Goal: Information Seeking & Learning: Learn about a topic

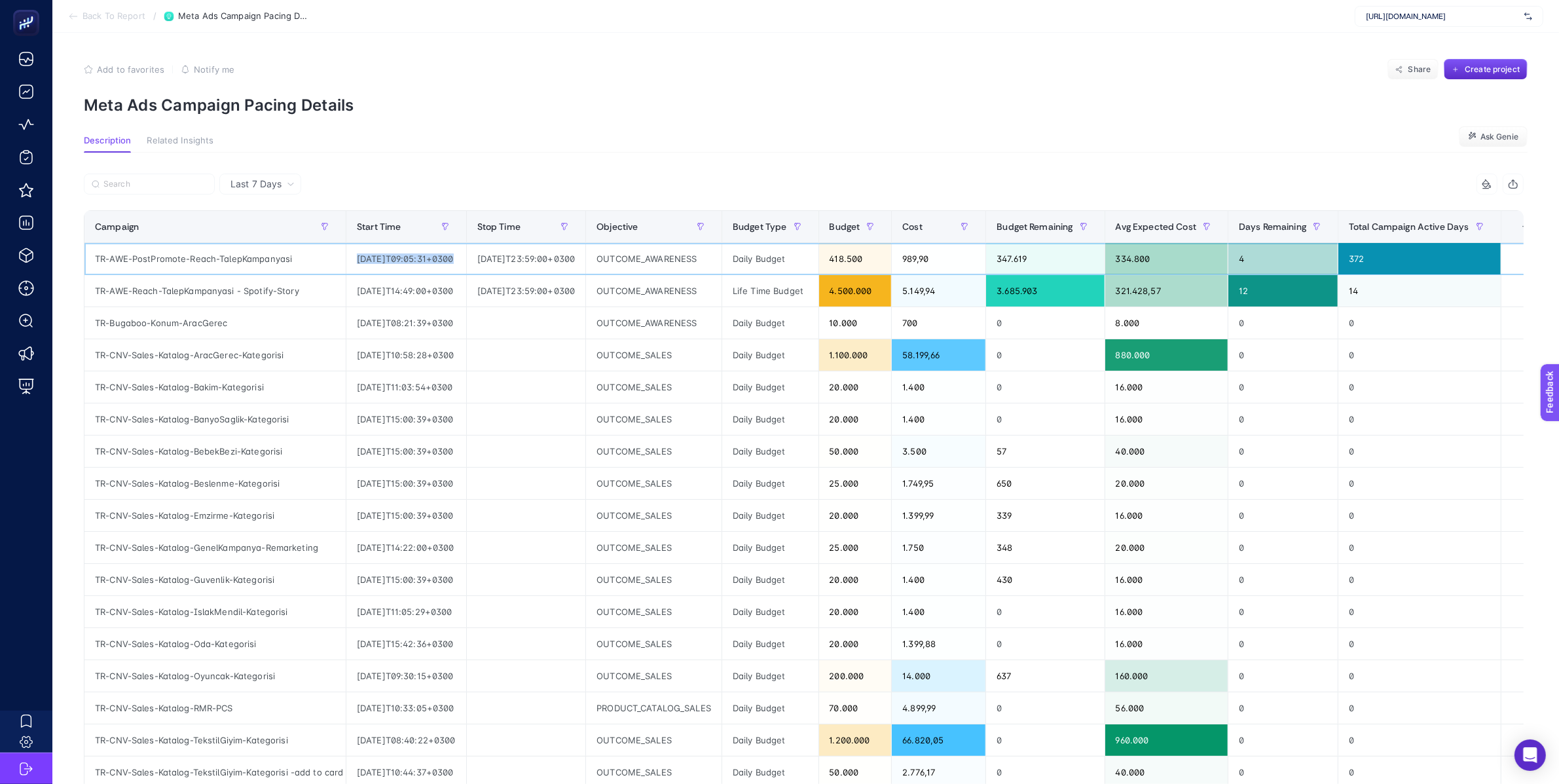
drag, startPoint x: 357, startPoint y: 259, endPoint x: 498, endPoint y: 255, distance: 141.1
click at [498, 256] on tr "TR-AWE-PostPromote-Reach-TalepKampanyasi [DATE]T09:05:31+0300 [DATE]T23:59:00+0…" at bounding box center [817, 258] width 1464 height 32
click at [546, 260] on div "[DATE]T23:59:00+0300" at bounding box center [526, 258] width 119 height 32
click at [449, 258] on div "[DATE]T09:05:31+0300" at bounding box center [407, 258] width 120 height 32
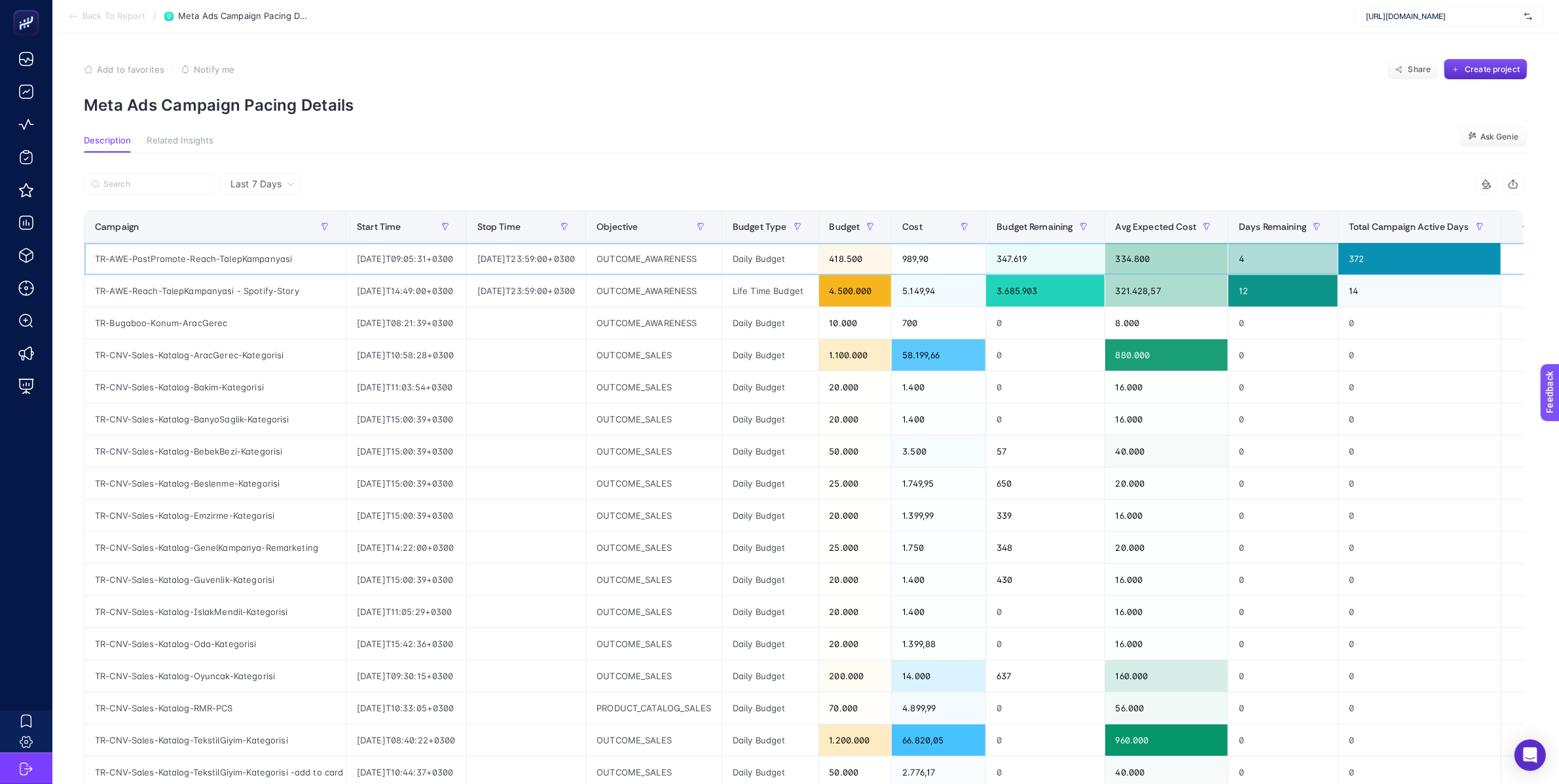
click at [515, 263] on div "[DATE]T23:59:00+0300" at bounding box center [526, 258] width 119 height 32
click at [721, 255] on div "OUTCOME_AWARENESS" at bounding box center [654, 258] width 136 height 32
click at [780, 262] on div "Daily Budget" at bounding box center [770, 258] width 96 height 32
click at [780, 259] on div "Daily Budget" at bounding box center [770, 258] width 96 height 32
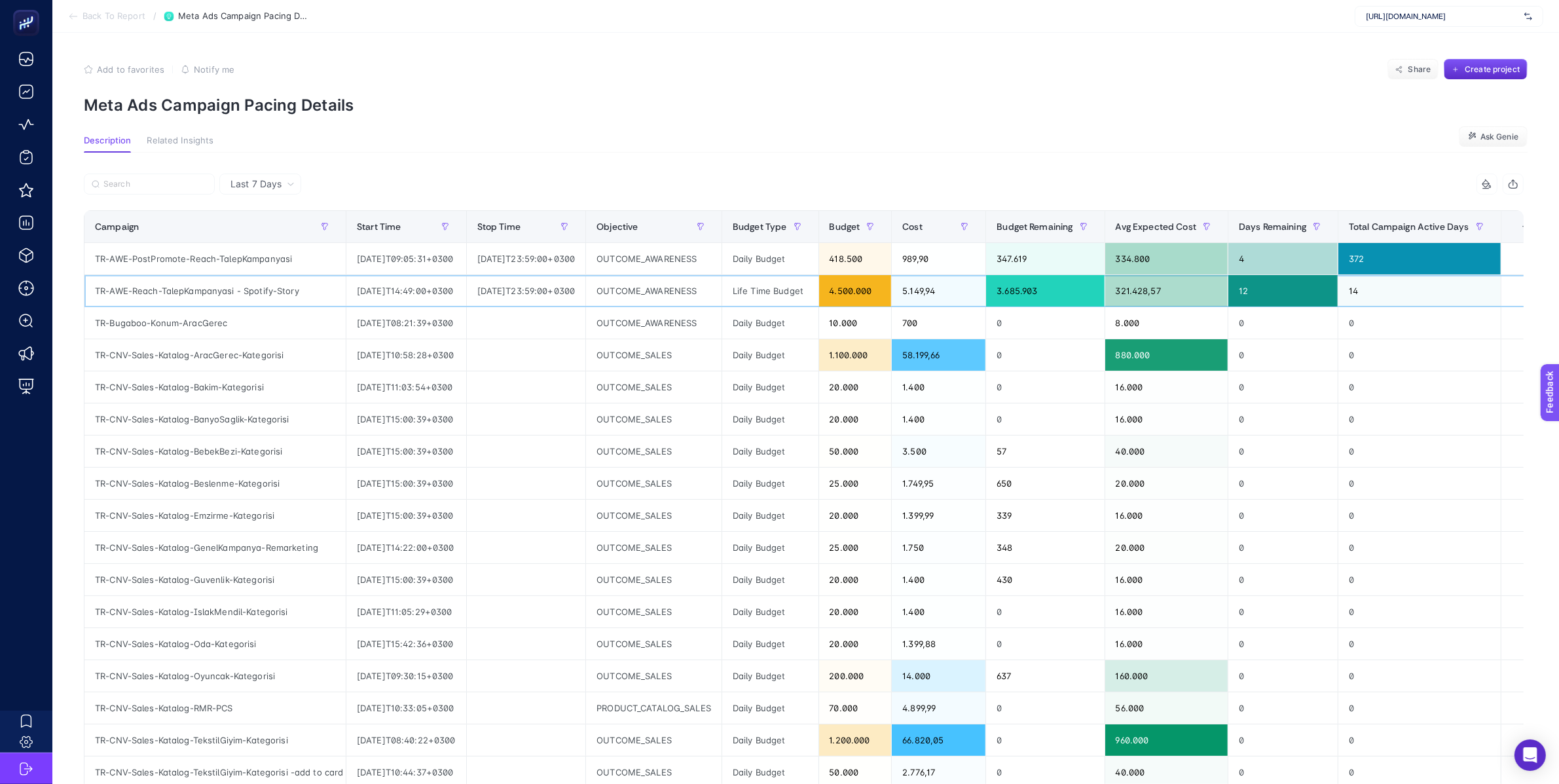
click at [816, 291] on div "Life Time Budget" at bounding box center [770, 291] width 96 height 32
click at [816, 292] on div "Life Time Budget" at bounding box center [770, 291] width 96 height 32
click at [889, 291] on div "4.500.000" at bounding box center [855, 291] width 73 height 32
click at [1059, 318] on div "0" at bounding box center [1045, 322] width 118 height 32
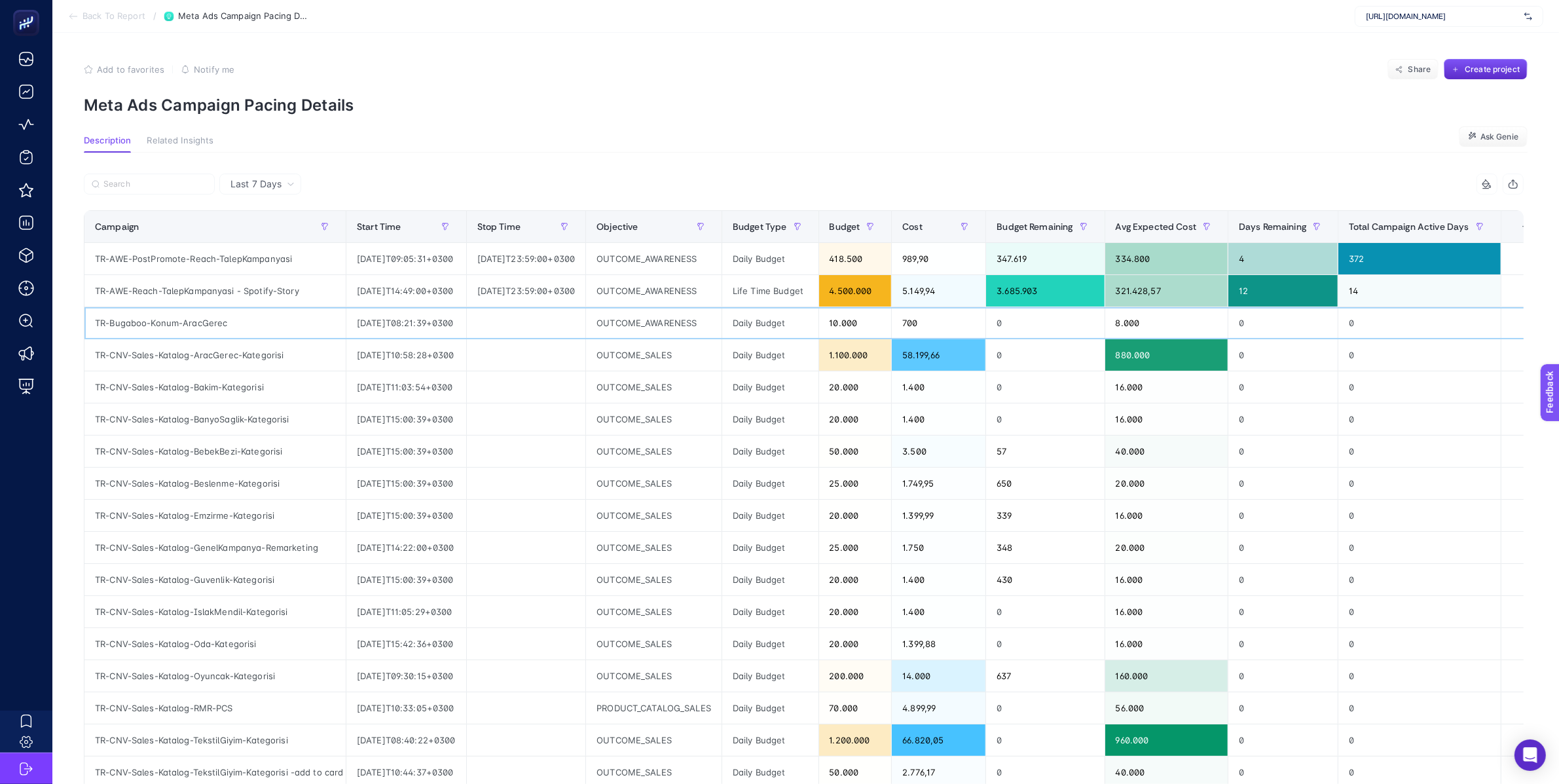
click at [1059, 318] on div "0" at bounding box center [1045, 322] width 118 height 32
click at [1059, 319] on div "0" at bounding box center [1045, 322] width 118 height 32
click at [1059, 320] on div "0" at bounding box center [1045, 322] width 118 height 32
click at [890, 322] on div "10.000" at bounding box center [855, 322] width 73 height 32
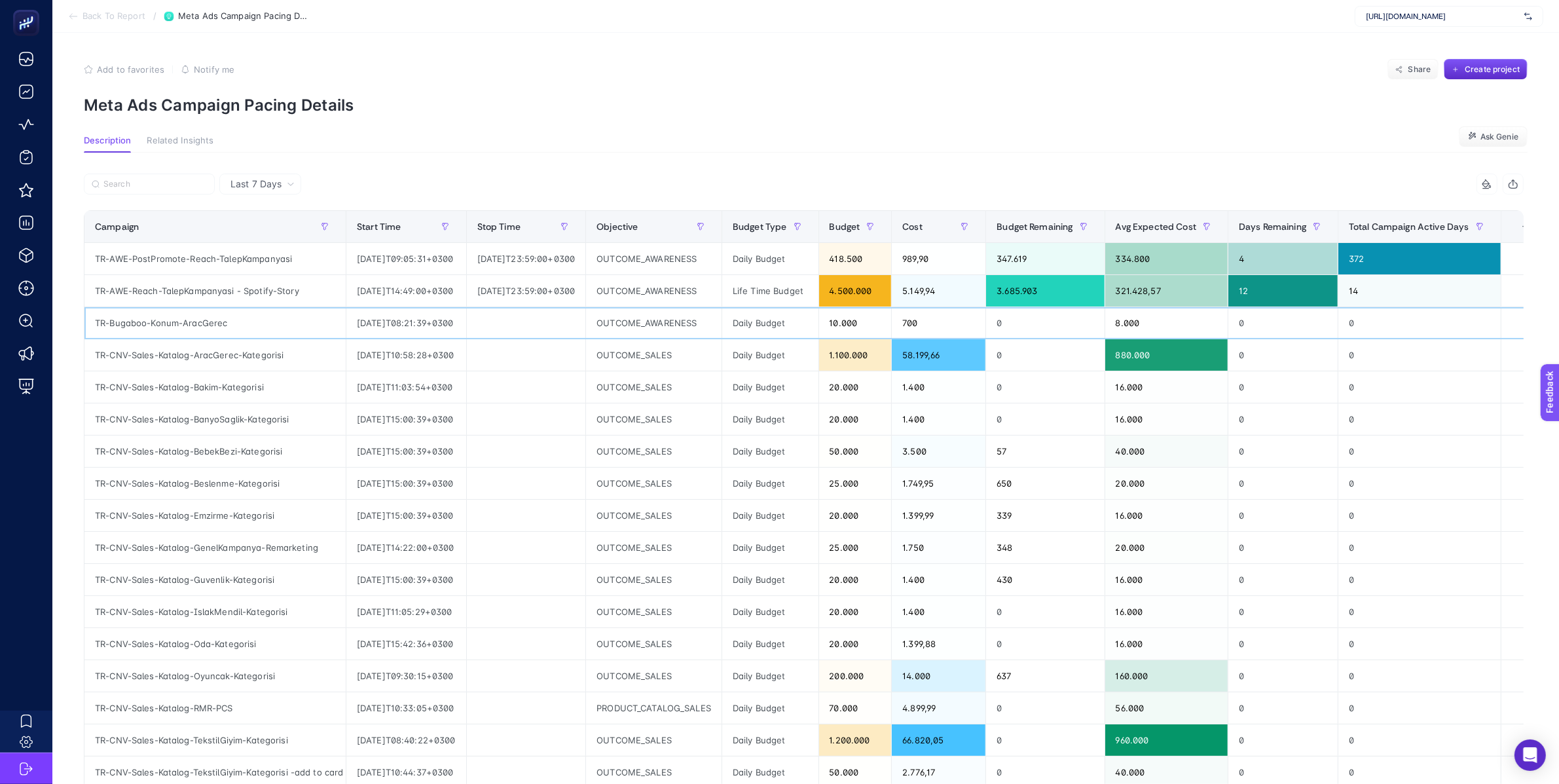
click at [1184, 320] on div "8.000" at bounding box center [1166, 322] width 122 height 32
click at [1184, 320] on div "8.000" at bounding box center [1166, 322] width 122 height 32
click at [1180, 321] on div "8.000" at bounding box center [1166, 322] width 122 height 32
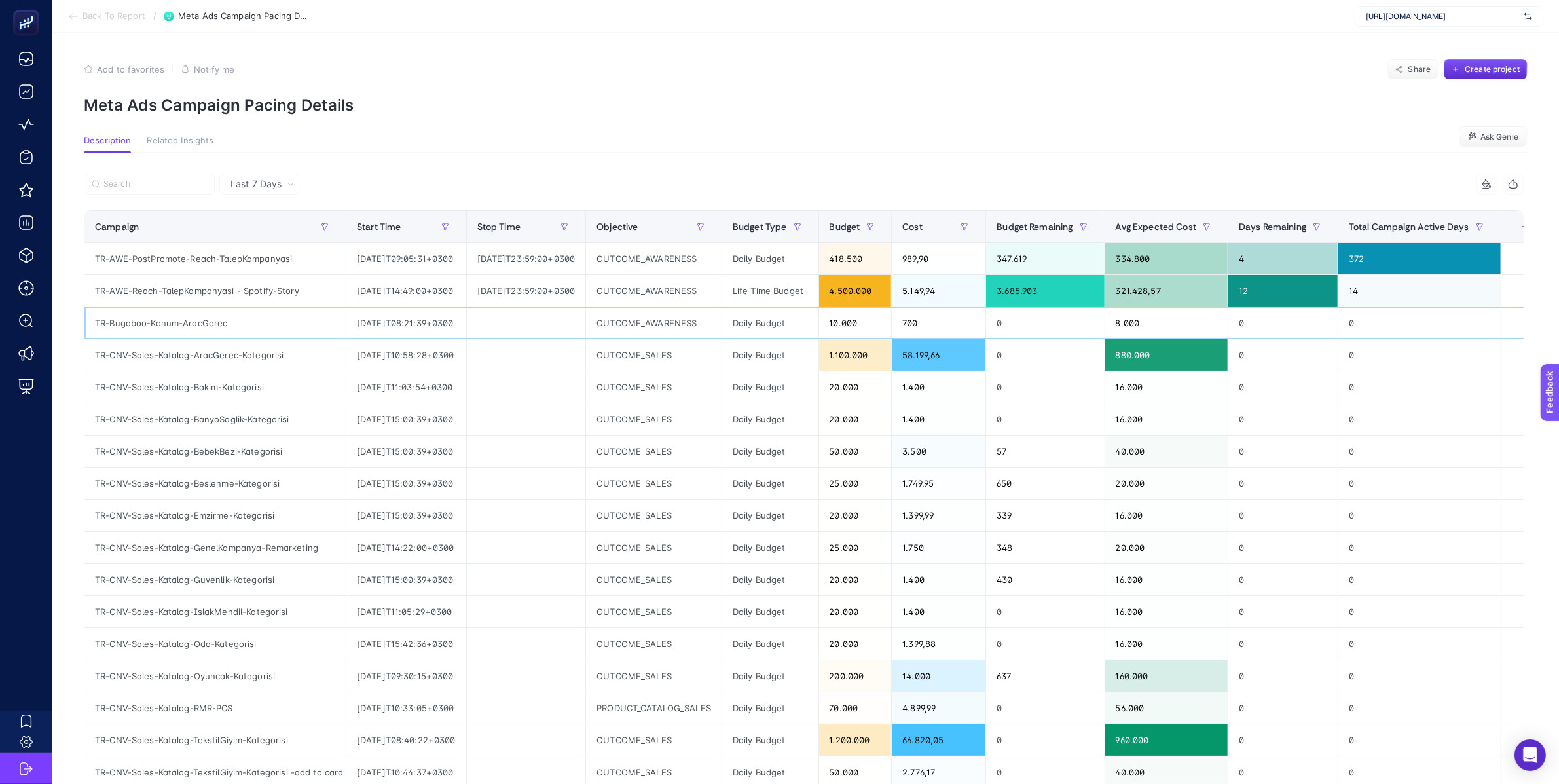
click at [952, 325] on div "700" at bounding box center [939, 322] width 94 height 32
click at [950, 320] on div "700" at bounding box center [939, 322] width 94 height 32
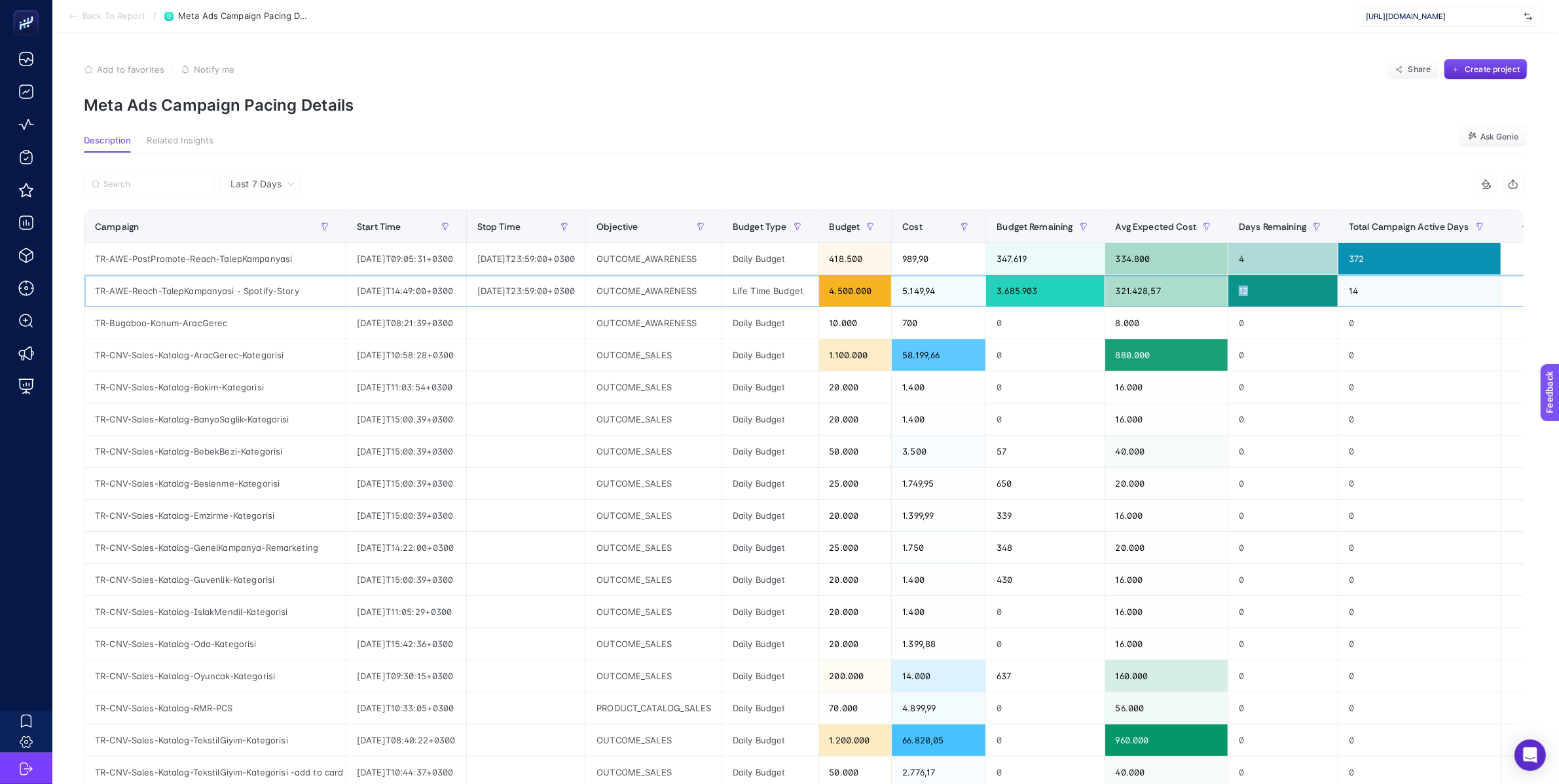
drag, startPoint x: 1311, startPoint y: 291, endPoint x: 1281, endPoint y: 289, distance: 30.1
click at [1281, 290] on div "12" at bounding box center [1283, 291] width 109 height 32
click at [586, 260] on div "[DATE]T23:59:00+0300" at bounding box center [526, 258] width 119 height 32
drag, startPoint x: 1313, startPoint y: 256, endPoint x: 1282, endPoint y: 257, distance: 31.0
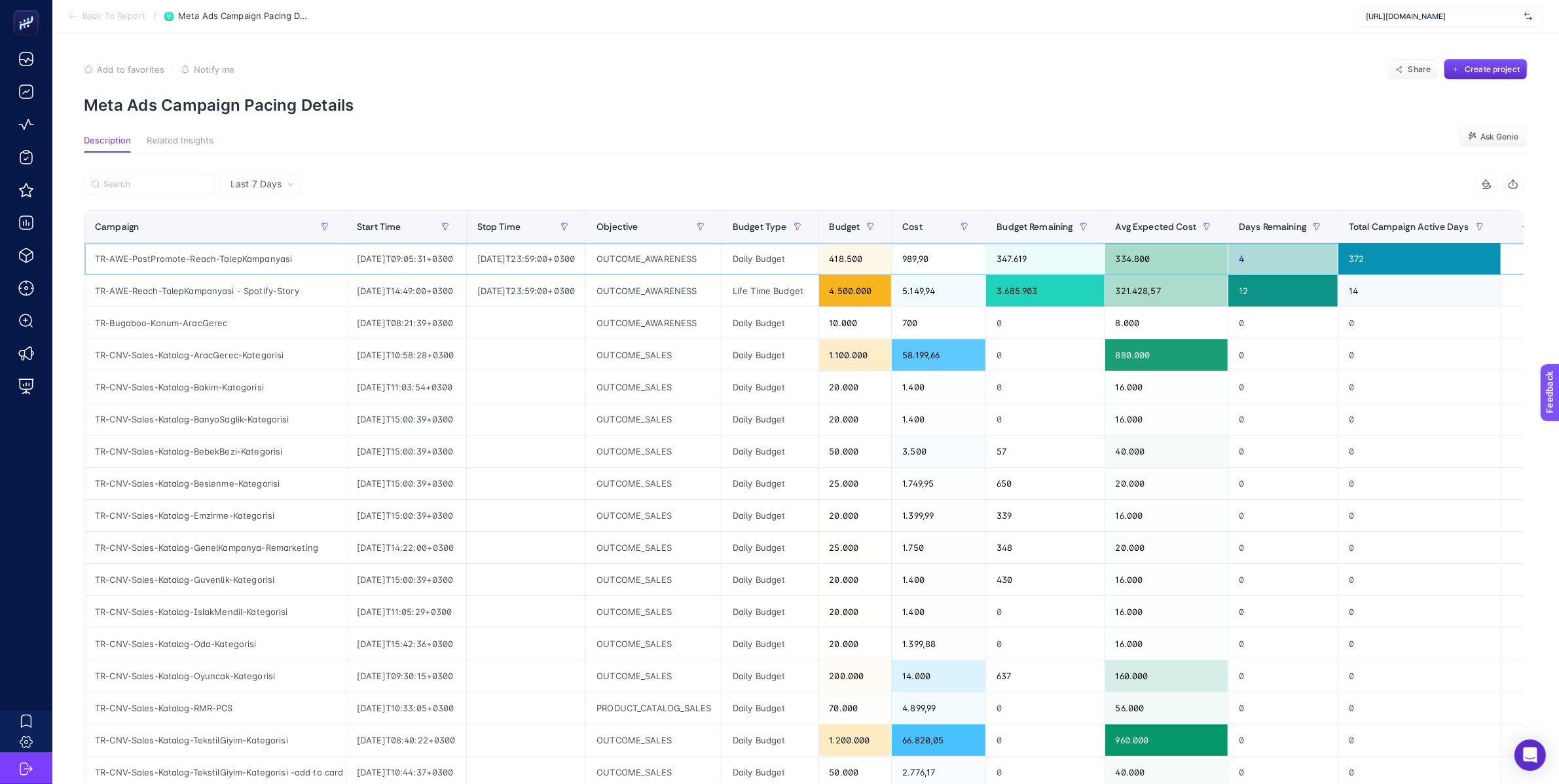
click at [1282, 257] on div "4" at bounding box center [1283, 258] width 109 height 32
click at [956, 258] on div "989,90" at bounding box center [939, 258] width 94 height 32
click at [1491, 20] on span "[URL][DOMAIN_NAME]" at bounding box center [1442, 16] width 153 height 11
type input "arçel"
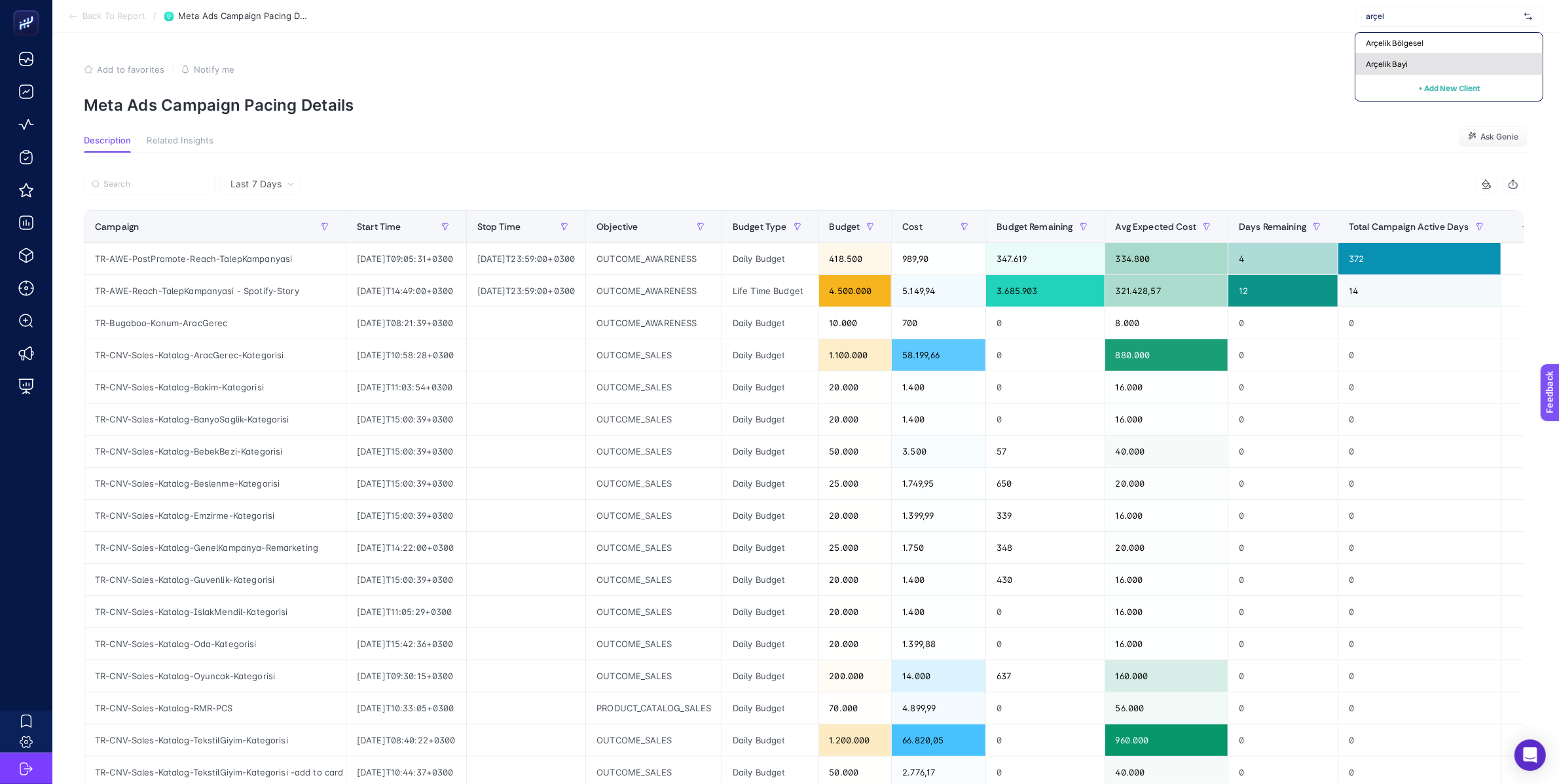
click at [1483, 68] on div "Arçelik Bayi" at bounding box center [1449, 64] width 187 height 21
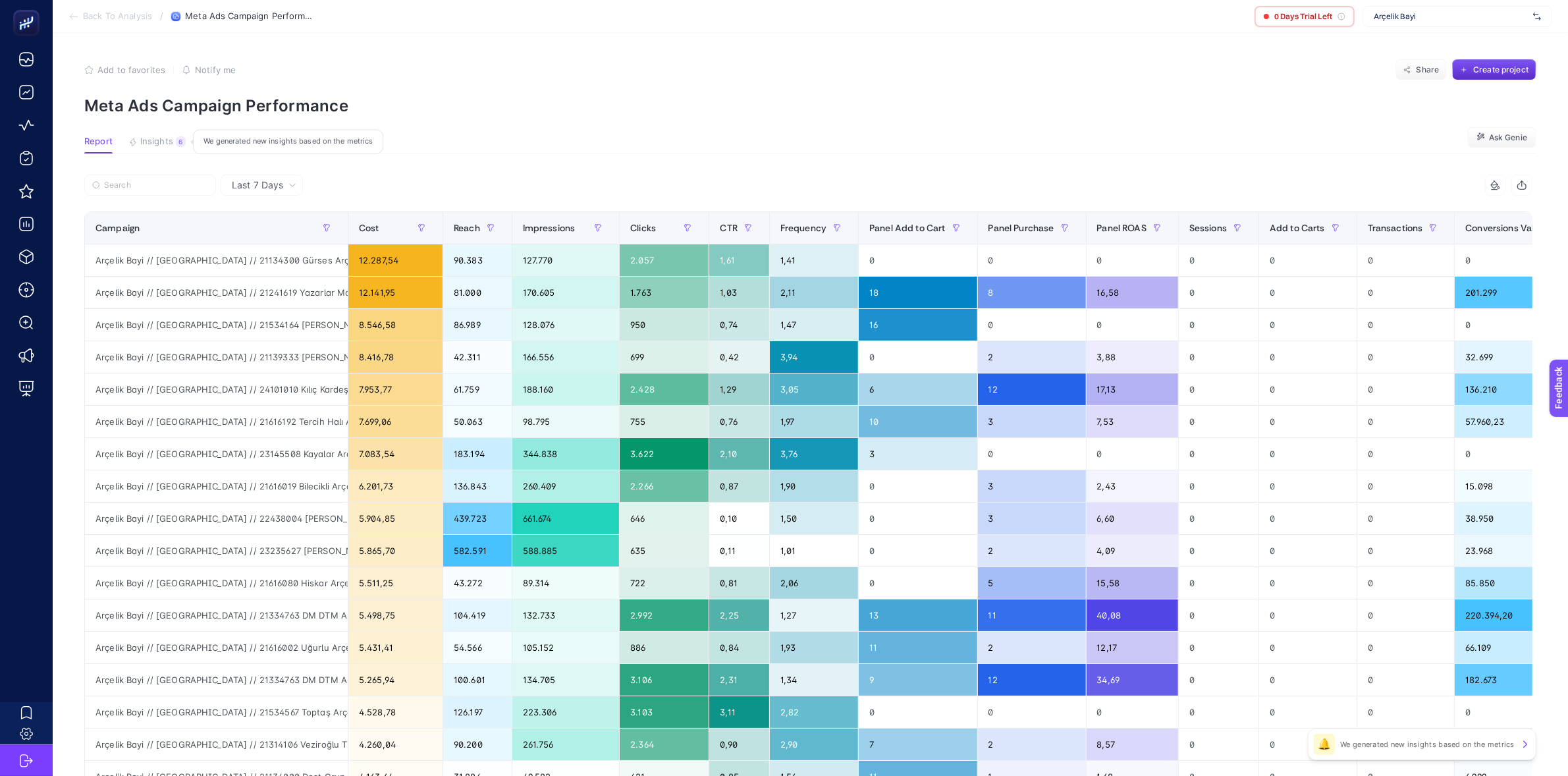
click at [178, 136] on div "6" at bounding box center [181, 141] width 10 height 11
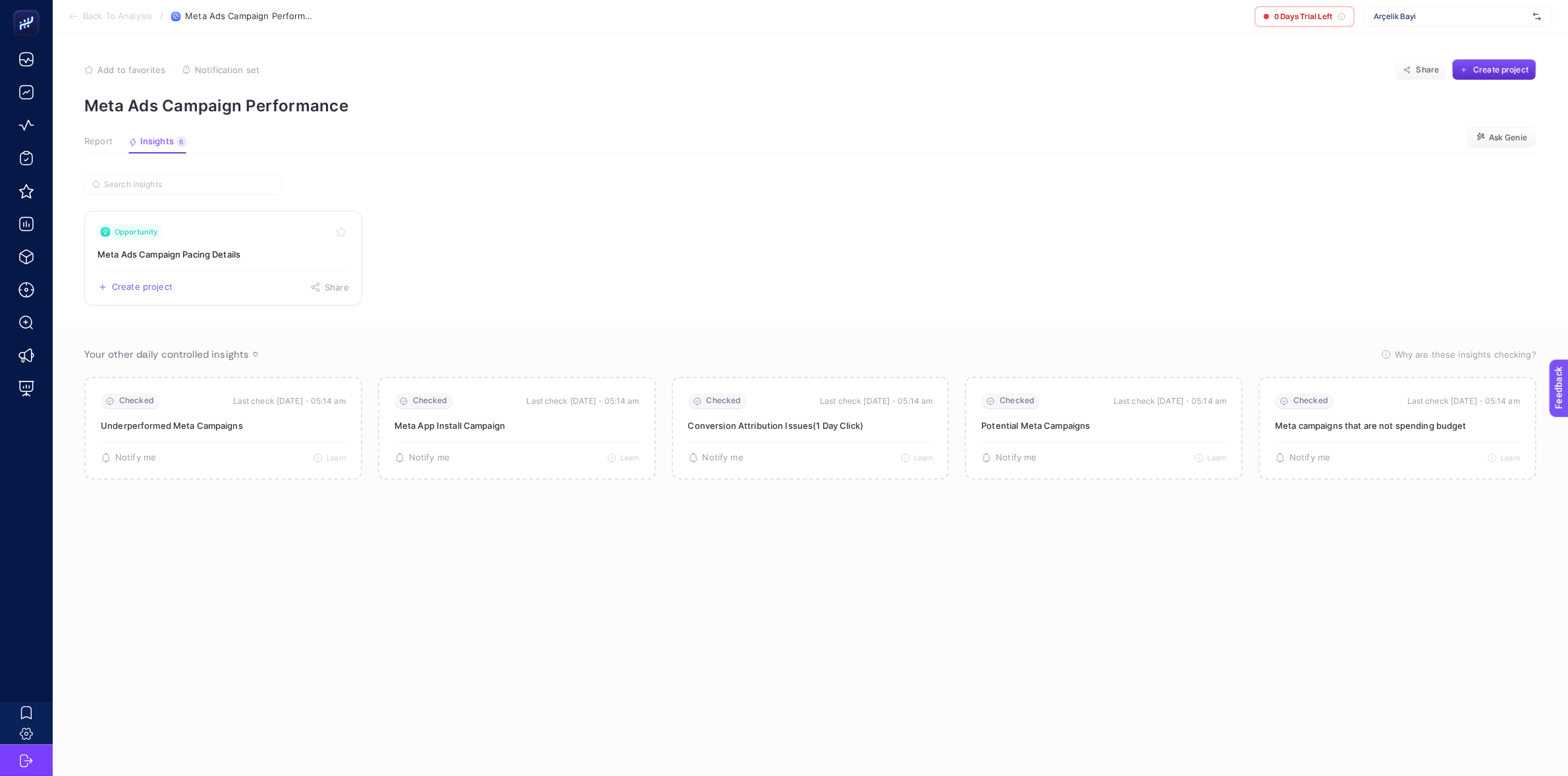
click at [295, 238] on div "Opportunity" at bounding box center [223, 231] width 251 height 16
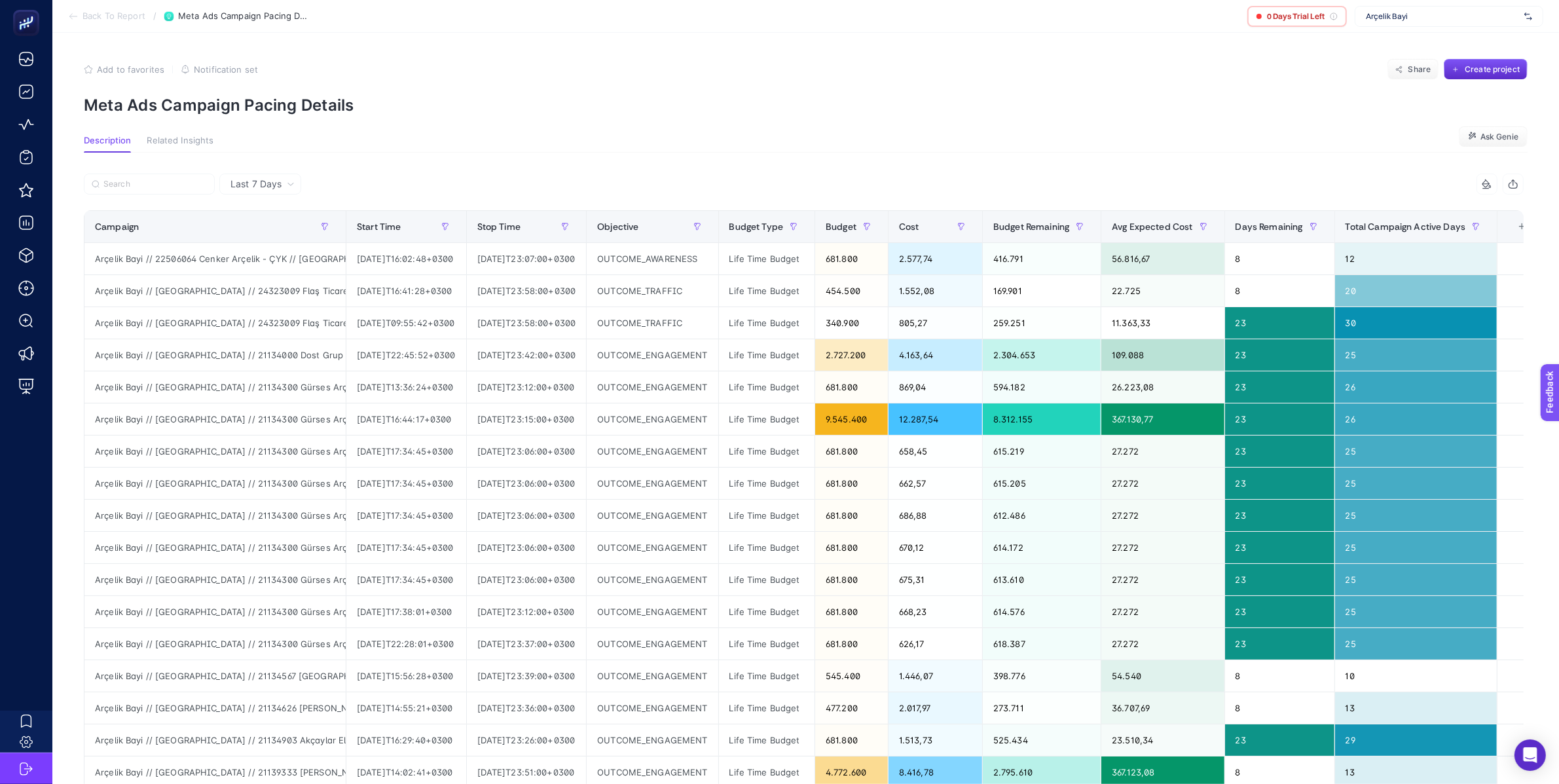
click at [90, 22] on section "Back To Report / Meta Ads Campaign Pacing Details 0 Days Trial Left Arçelik Bayi" at bounding box center [805, 16] width 1507 height 32
click at [91, 19] on span "Back To Report" at bounding box center [114, 16] width 63 height 11
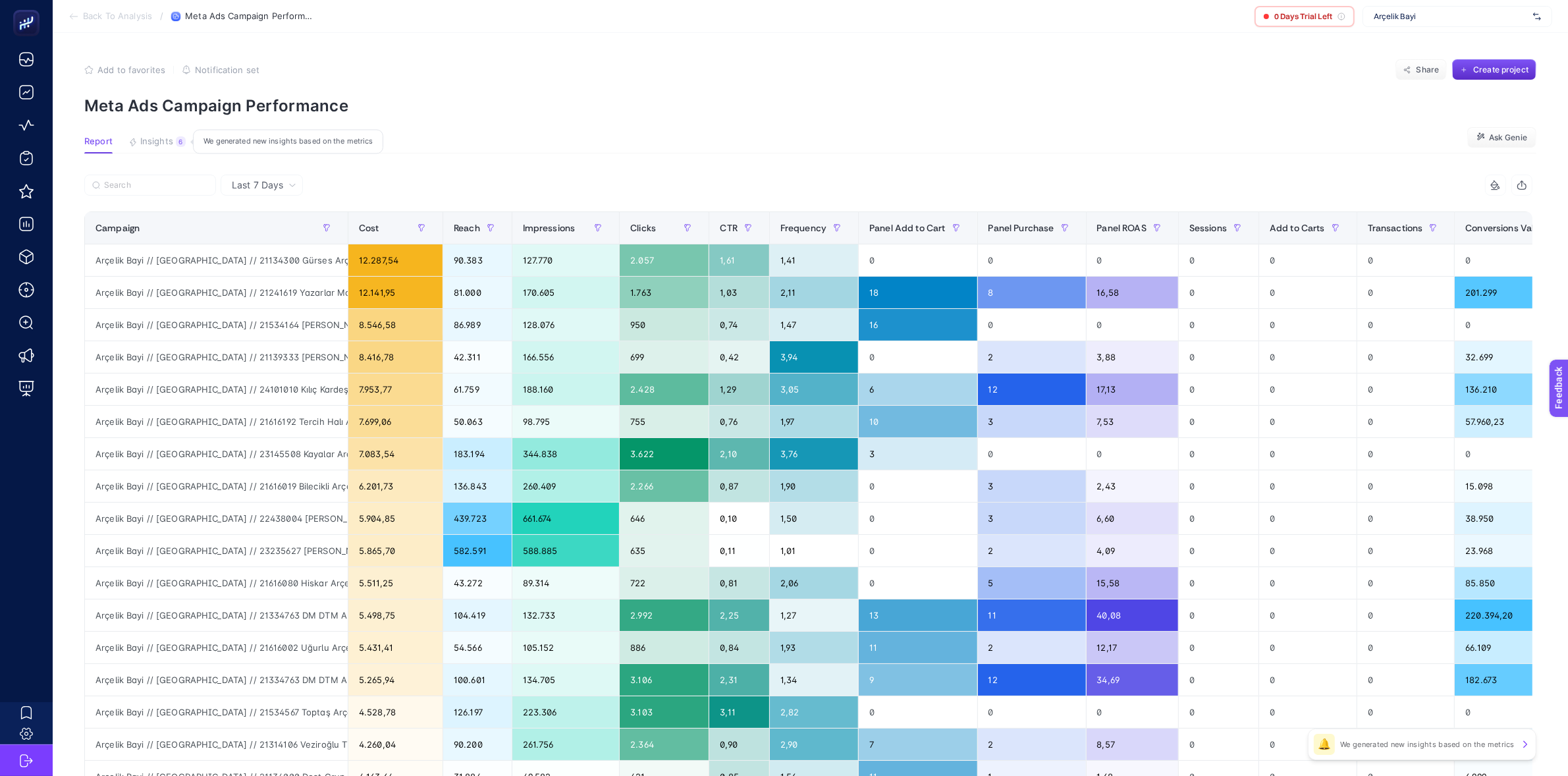
click at [134, 140] on icon "button" at bounding box center [133, 142] width 9 height 9
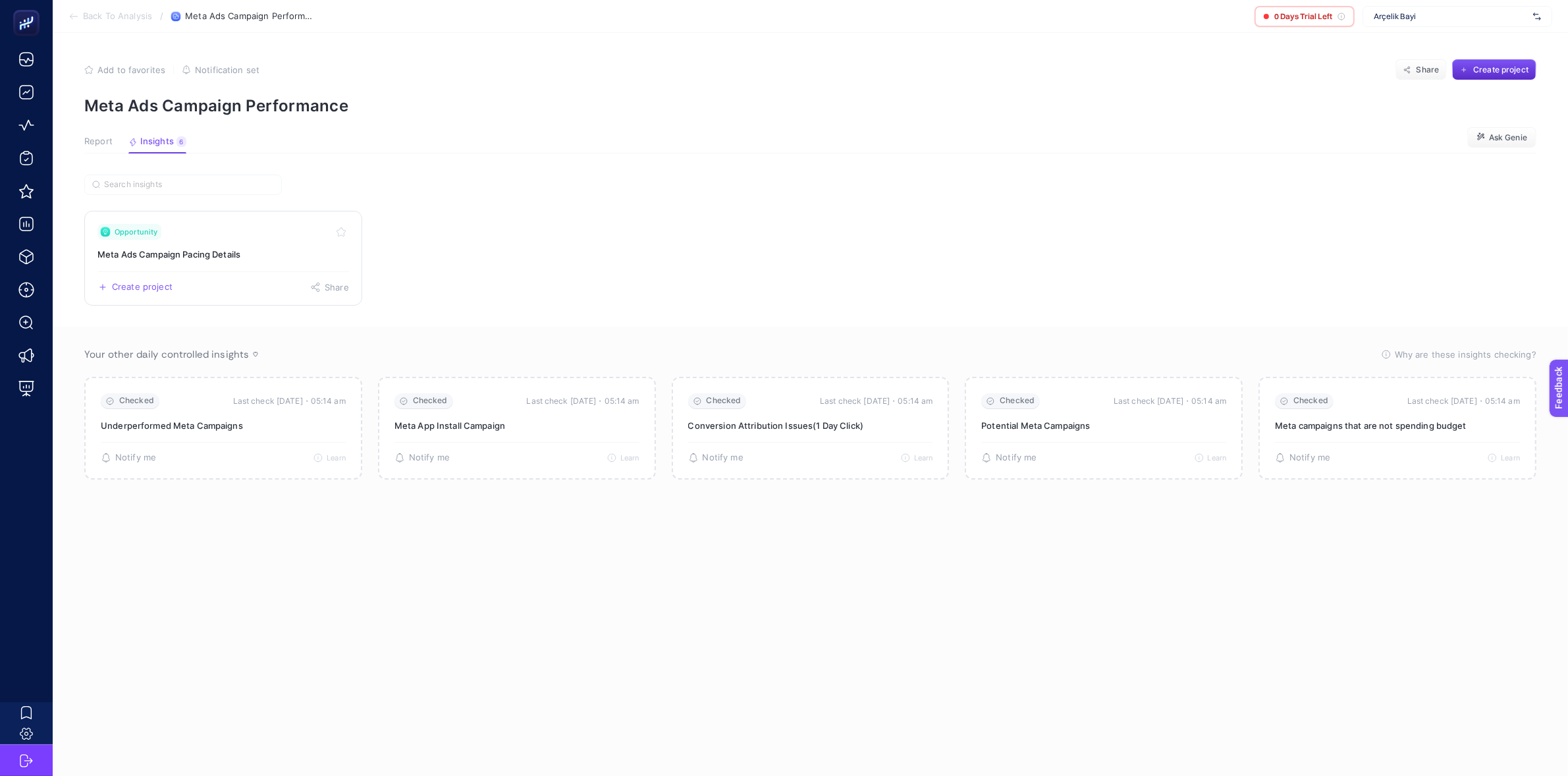
click at [208, 261] on h3 "Meta Ads Campaign Pacing Details" at bounding box center [223, 254] width 251 height 13
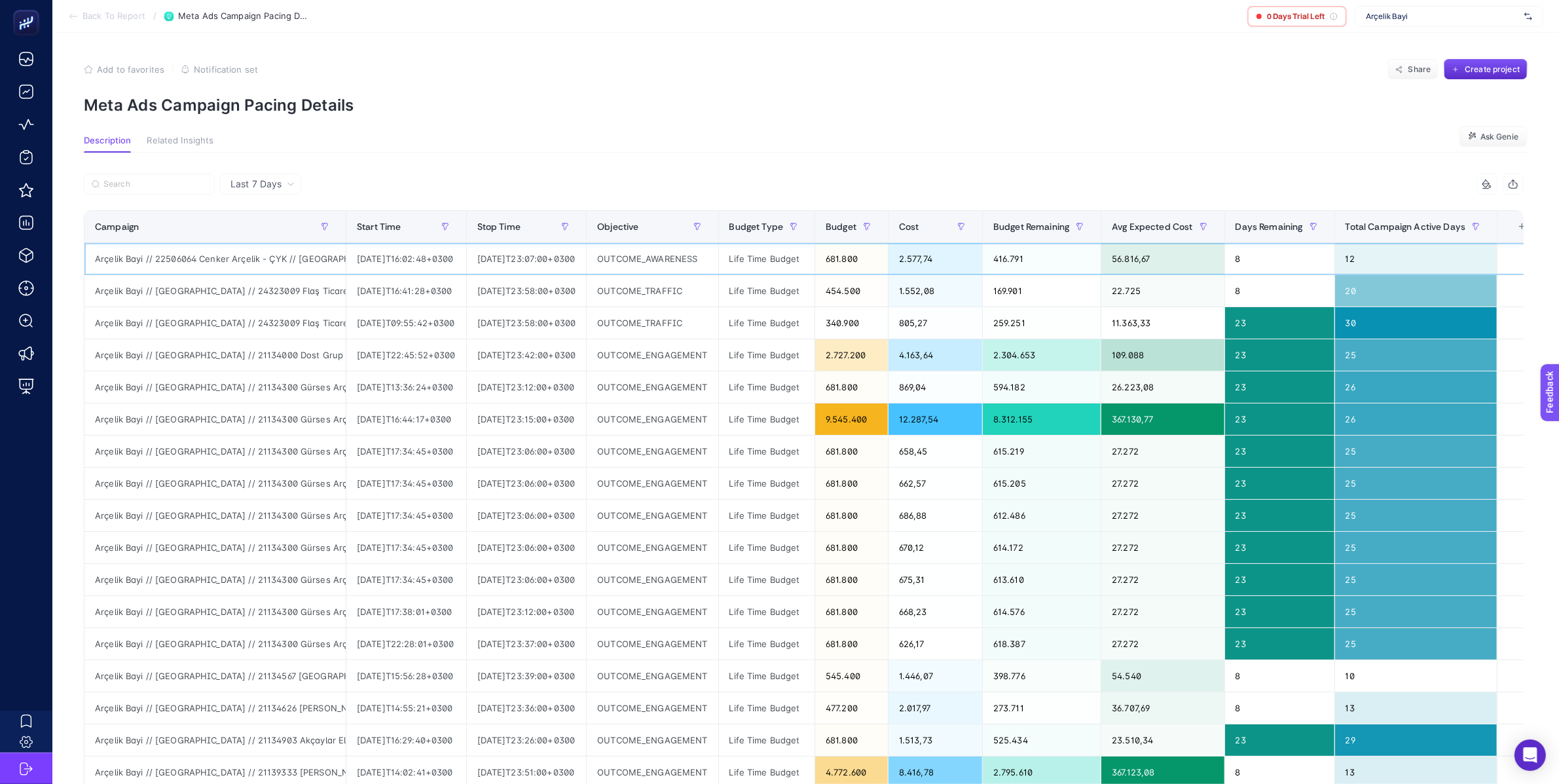
click at [1181, 258] on div "56.816,67" at bounding box center [1162, 258] width 122 height 32
click at [1184, 254] on div "56.816,67" at bounding box center [1162, 258] width 122 height 32
click at [1176, 260] on div "56.816,67" at bounding box center [1162, 258] width 122 height 32
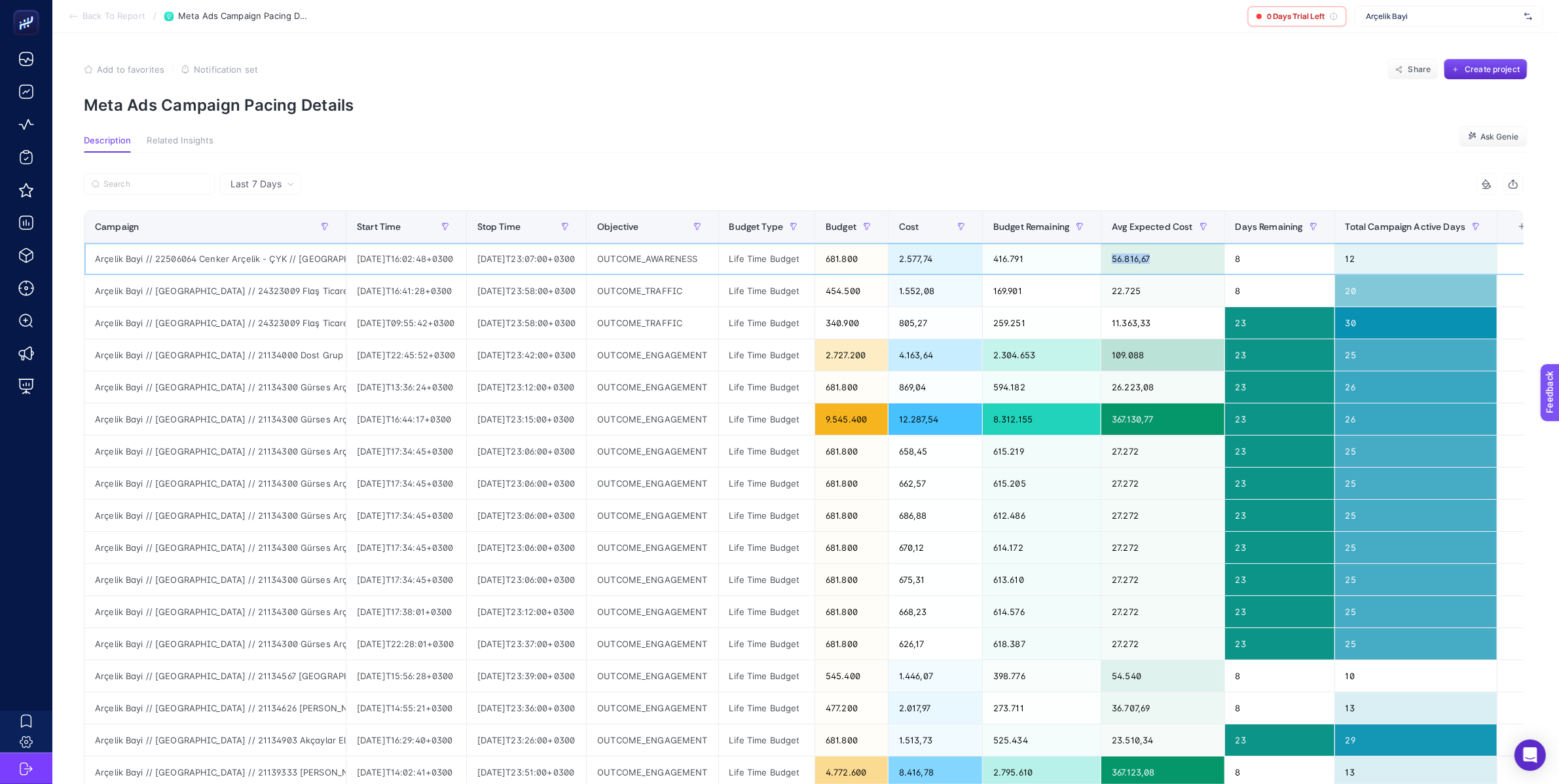
click at [1175, 260] on div "56.816,67" at bounding box center [1162, 258] width 122 height 32
click at [1192, 260] on div "56.816,67" at bounding box center [1162, 258] width 122 height 32
click at [1210, 257] on div "56.816,67" at bounding box center [1162, 258] width 122 height 32
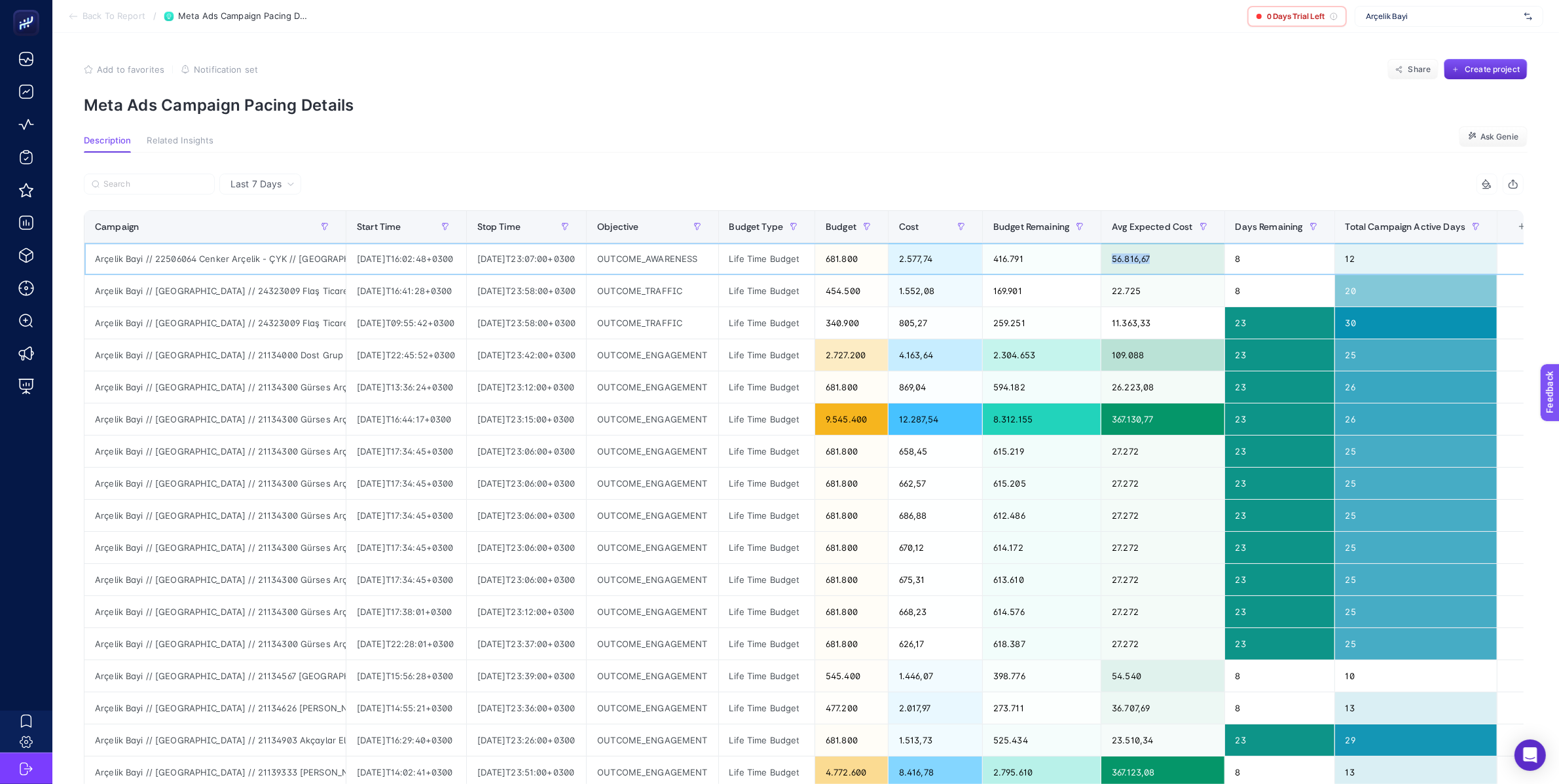
click at [1210, 257] on div "56.816,67" at bounding box center [1162, 258] width 122 height 32
drag, startPoint x: 975, startPoint y: 257, endPoint x: 937, endPoint y: 254, distance: 38.1
click at [937, 254] on div "2.577,74" at bounding box center [935, 258] width 94 height 32
click at [1190, 263] on div "56.816,67" at bounding box center [1162, 258] width 122 height 32
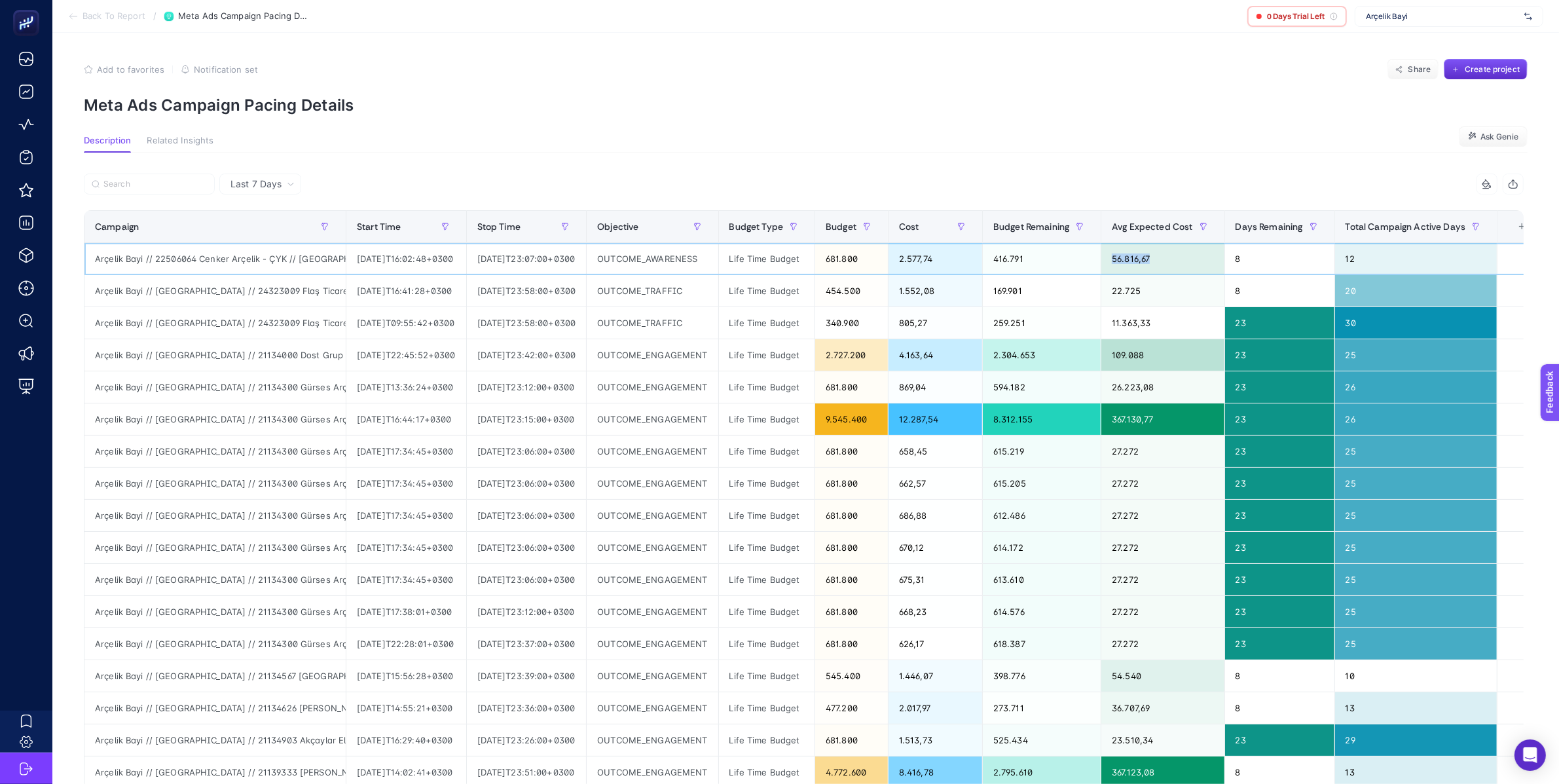
click at [1190, 263] on div "56.816,67" at bounding box center [1162, 258] width 122 height 32
click at [1187, 263] on div "56.816,67" at bounding box center [1162, 258] width 122 height 32
click at [1184, 261] on div "56.816,67" at bounding box center [1162, 258] width 122 height 32
drag, startPoint x: 1184, startPoint y: 261, endPoint x: 1157, endPoint y: 260, distance: 27.0
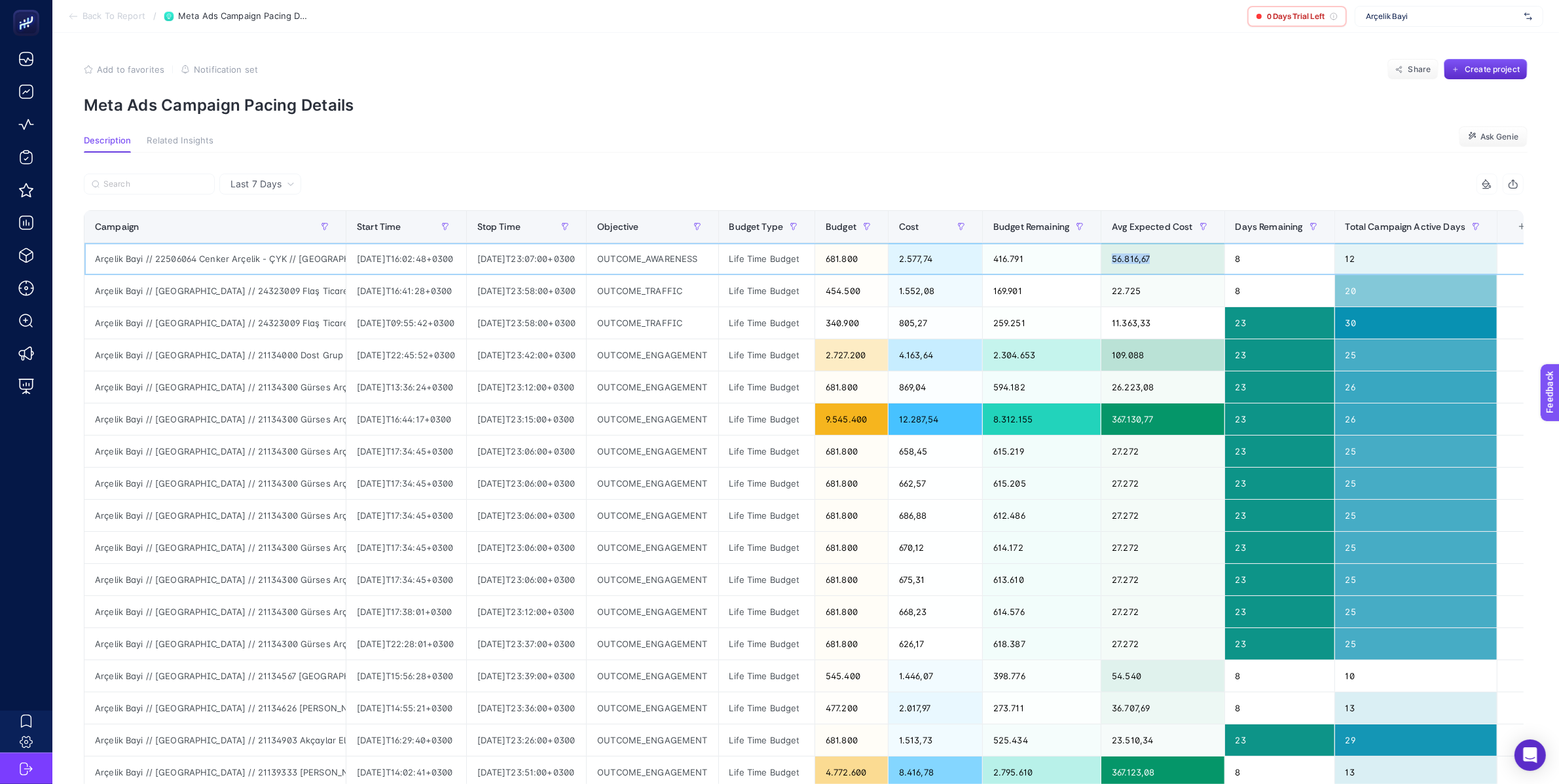
click at [1184, 261] on div "56.816,67" at bounding box center [1162, 258] width 122 height 32
drag, startPoint x: 968, startPoint y: 263, endPoint x: 932, endPoint y: 262, distance: 36.0
click at [932, 262] on div "2.577,74" at bounding box center [935, 258] width 94 height 32
drag, startPoint x: 898, startPoint y: 260, endPoint x: 863, endPoint y: 258, distance: 35.1
click at [863, 258] on div "681.800" at bounding box center [851, 258] width 73 height 32
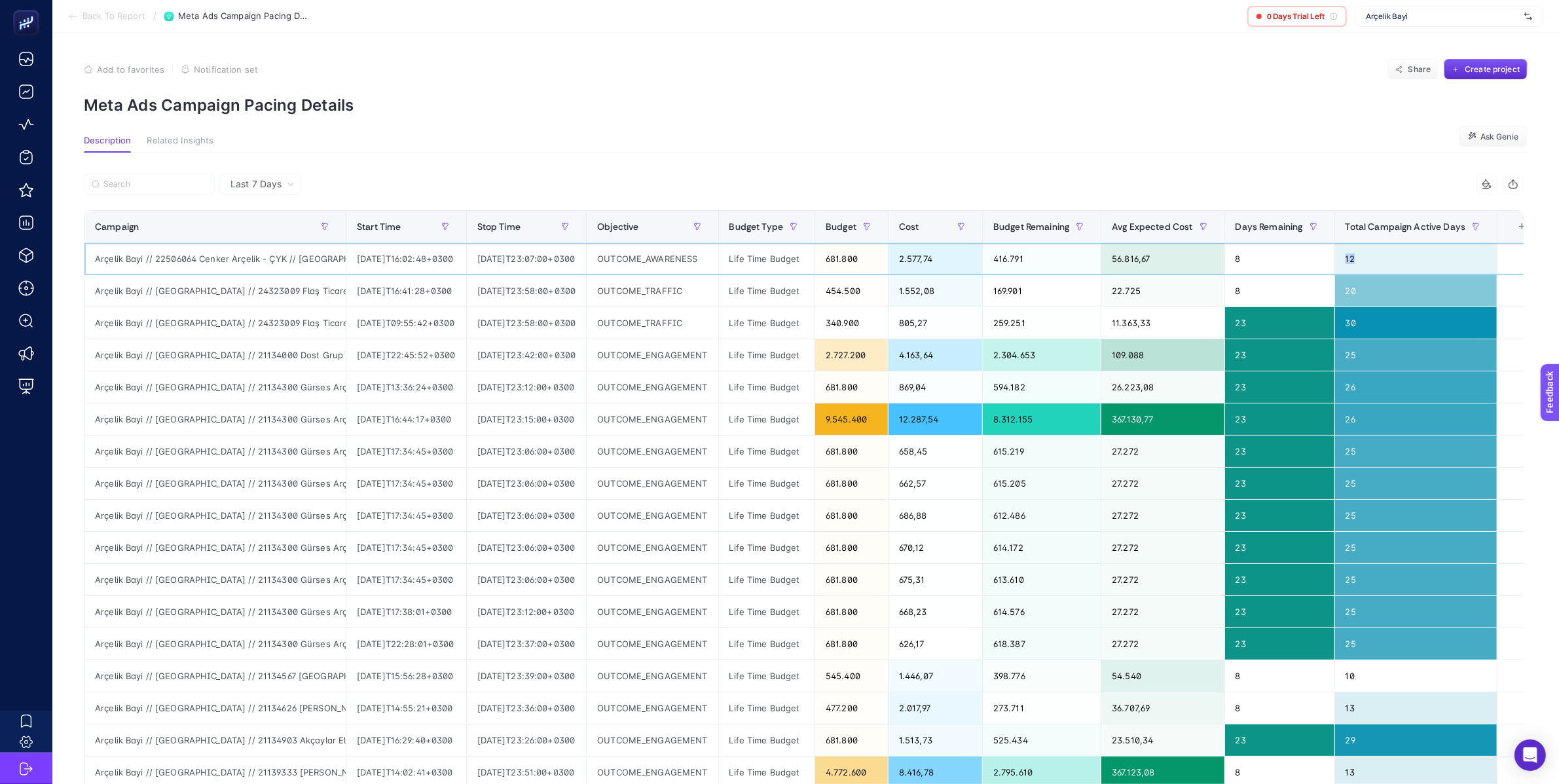
click at [1390, 260] on div "12" at bounding box center [1416, 258] width 162 height 32
drag, startPoint x: 864, startPoint y: 260, endPoint x: 899, endPoint y: 262, distance: 35.1
click at [888, 262] on div "681.800" at bounding box center [851, 258] width 73 height 32
drag, startPoint x: 1208, startPoint y: 264, endPoint x: 1152, endPoint y: 258, distance: 56.3
click at [1152, 258] on div "56.816,67" at bounding box center [1162, 258] width 122 height 32
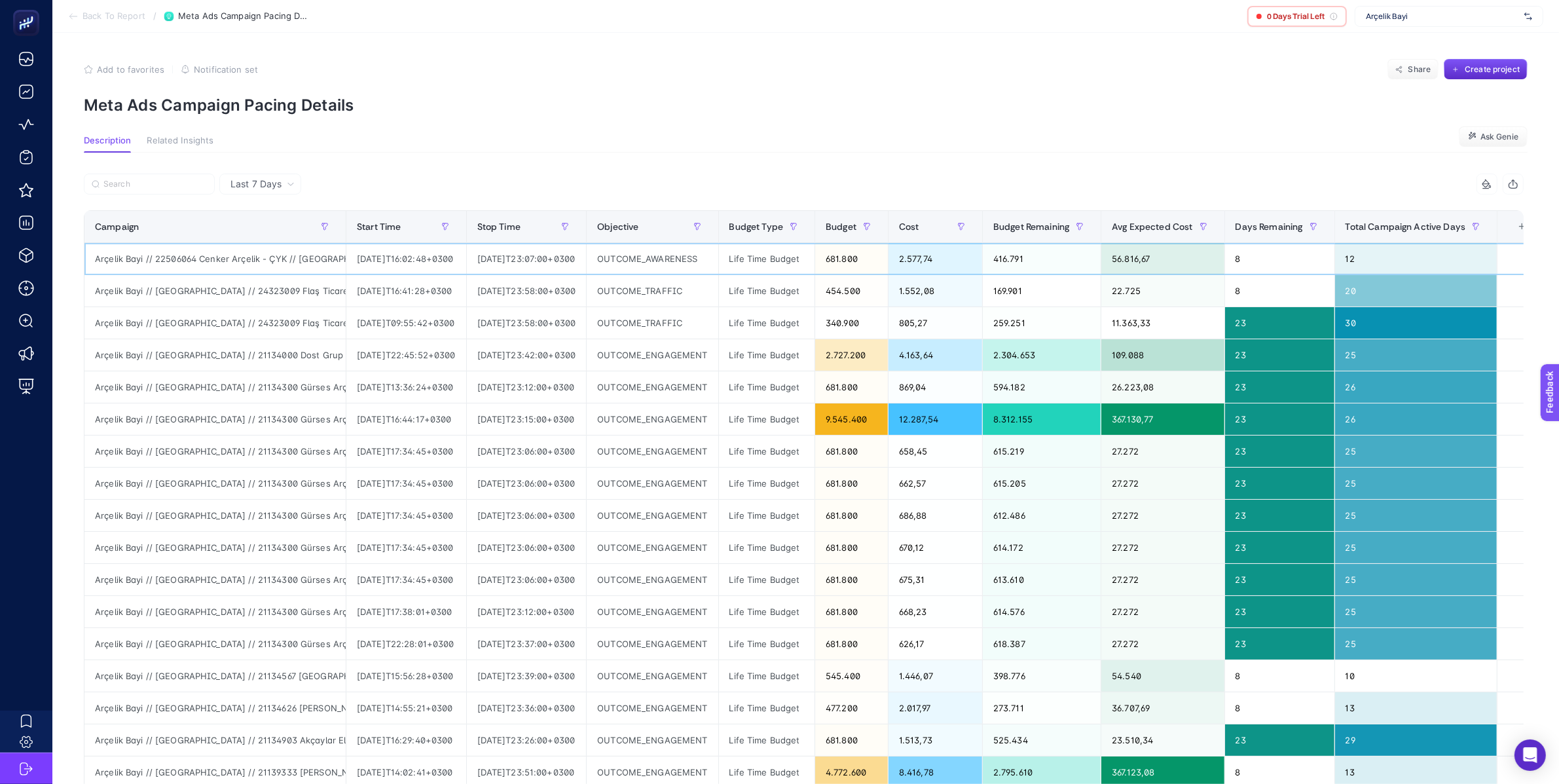
click at [881, 263] on div "681.800" at bounding box center [851, 258] width 73 height 32
click at [1158, 258] on div "56.816,67" at bounding box center [1162, 258] width 122 height 32
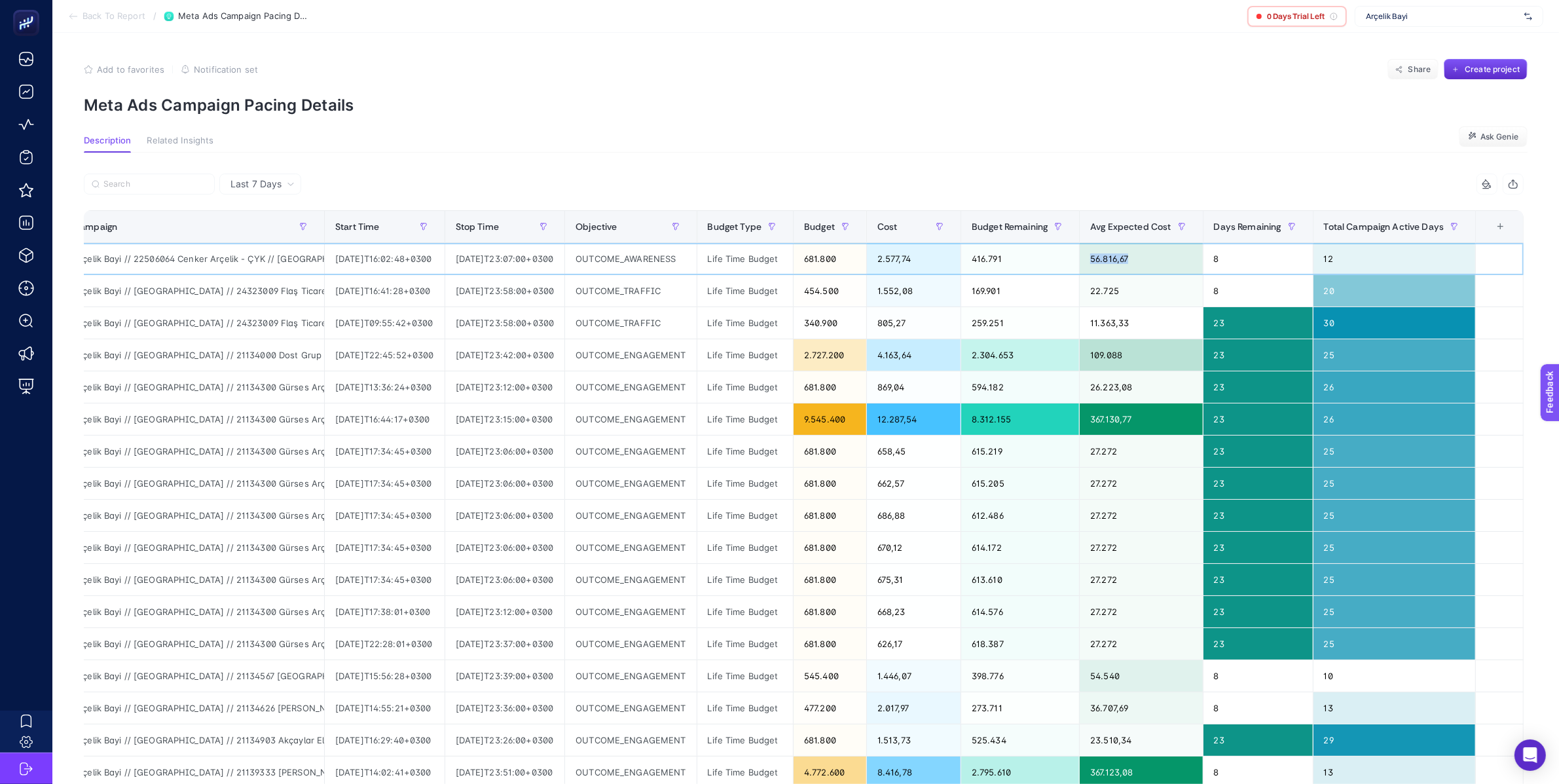
scroll to position [0, 56]
click at [1510, 226] on div "+" at bounding box center [1500, 227] width 25 height 11
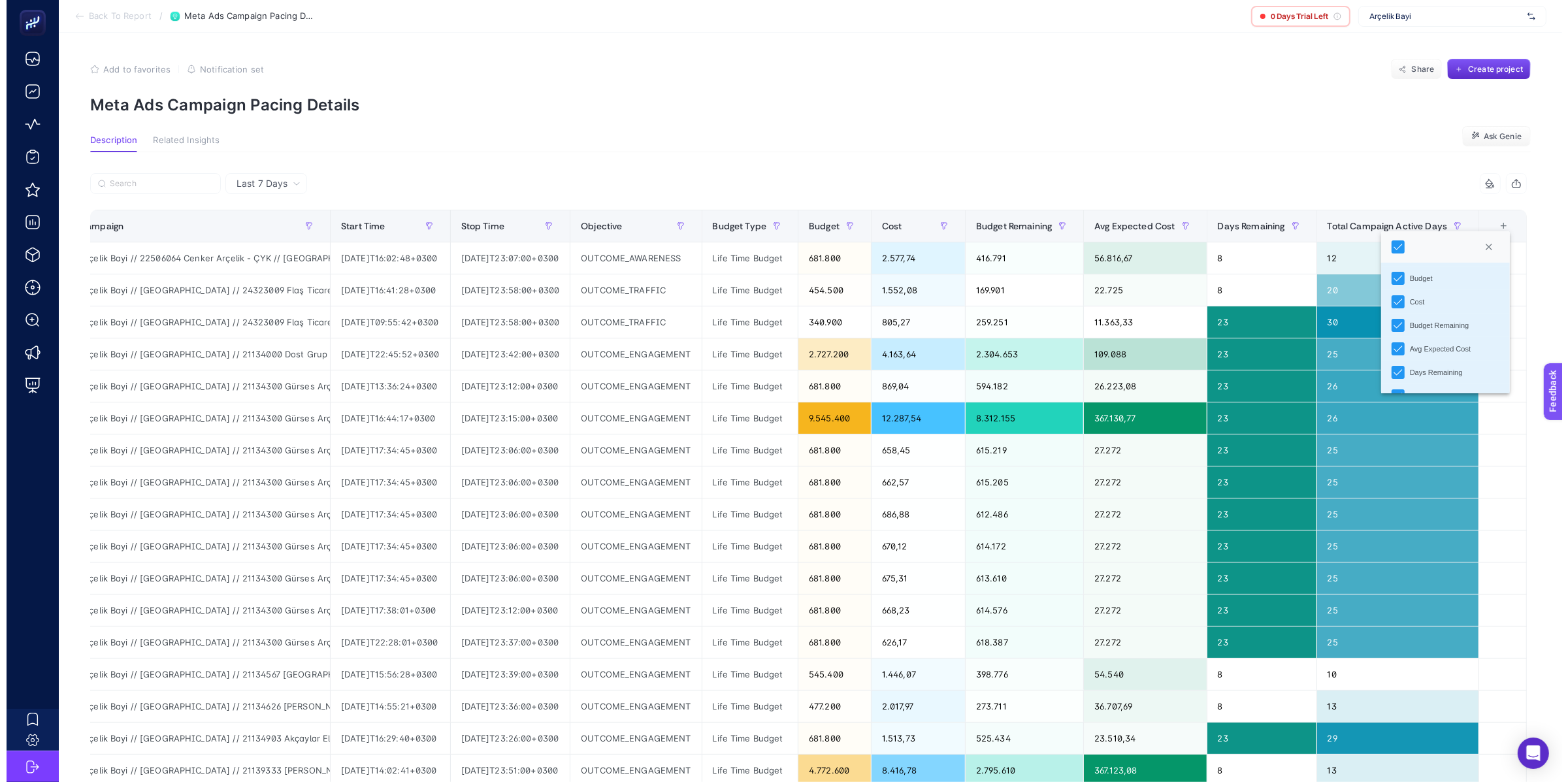
scroll to position [138, 0]
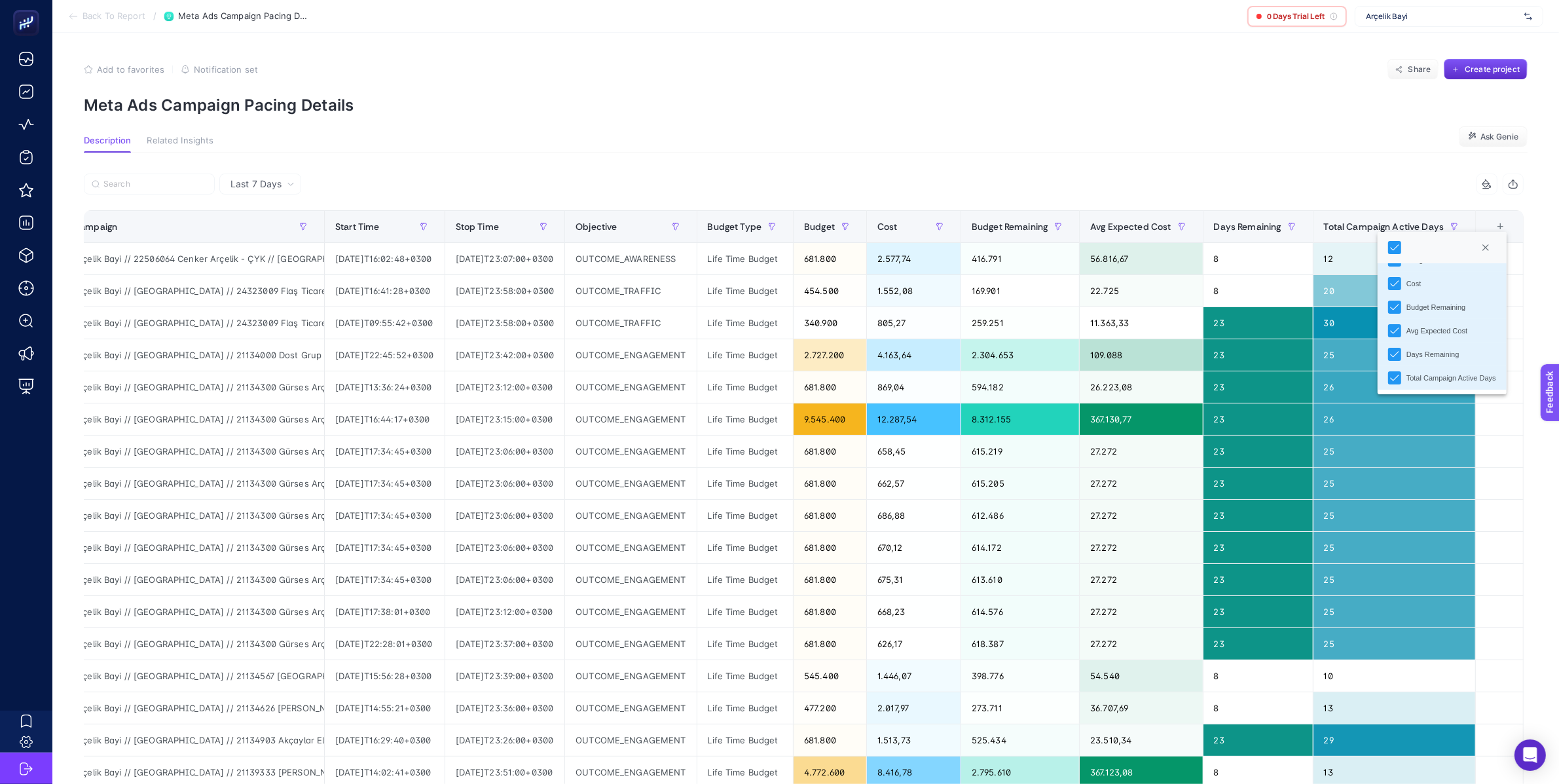
click at [1220, 152] on div "Last 7 Days 6 items selected Campaign Start Time Stop Time Objective Budget Typ…" at bounding box center [804, 596] width 1461 height 888
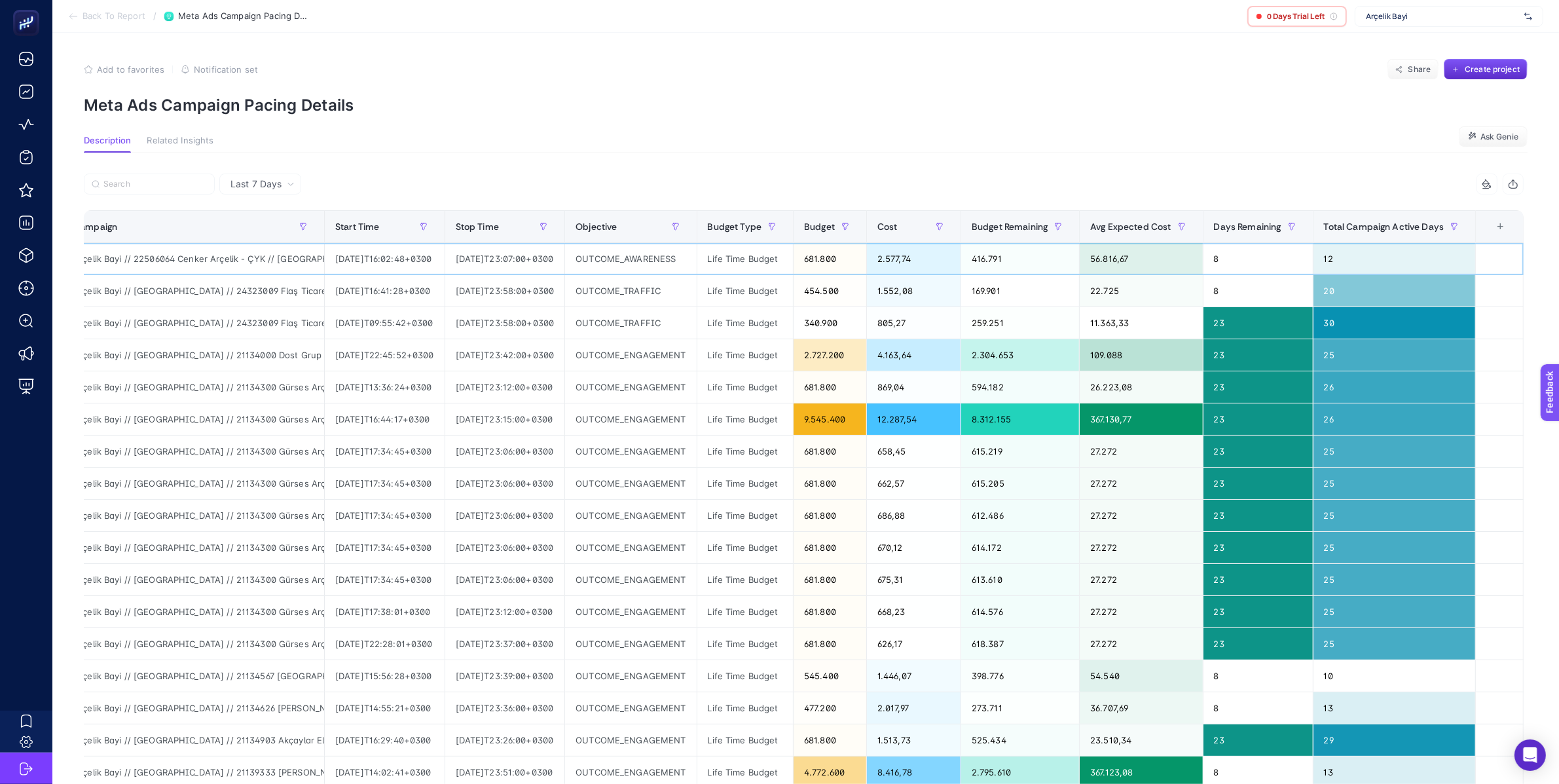
drag, startPoint x: 448, startPoint y: 257, endPoint x: 537, endPoint y: 268, distance: 89.7
click at [537, 268] on div "[DATE]T23:07:00+0300" at bounding box center [505, 258] width 120 height 32
click at [558, 256] on div "[DATE]T23:07:00+0300" at bounding box center [505, 258] width 120 height 32
click at [546, 263] on div "[DATE]T23:07:00+0300" at bounding box center [505, 258] width 120 height 32
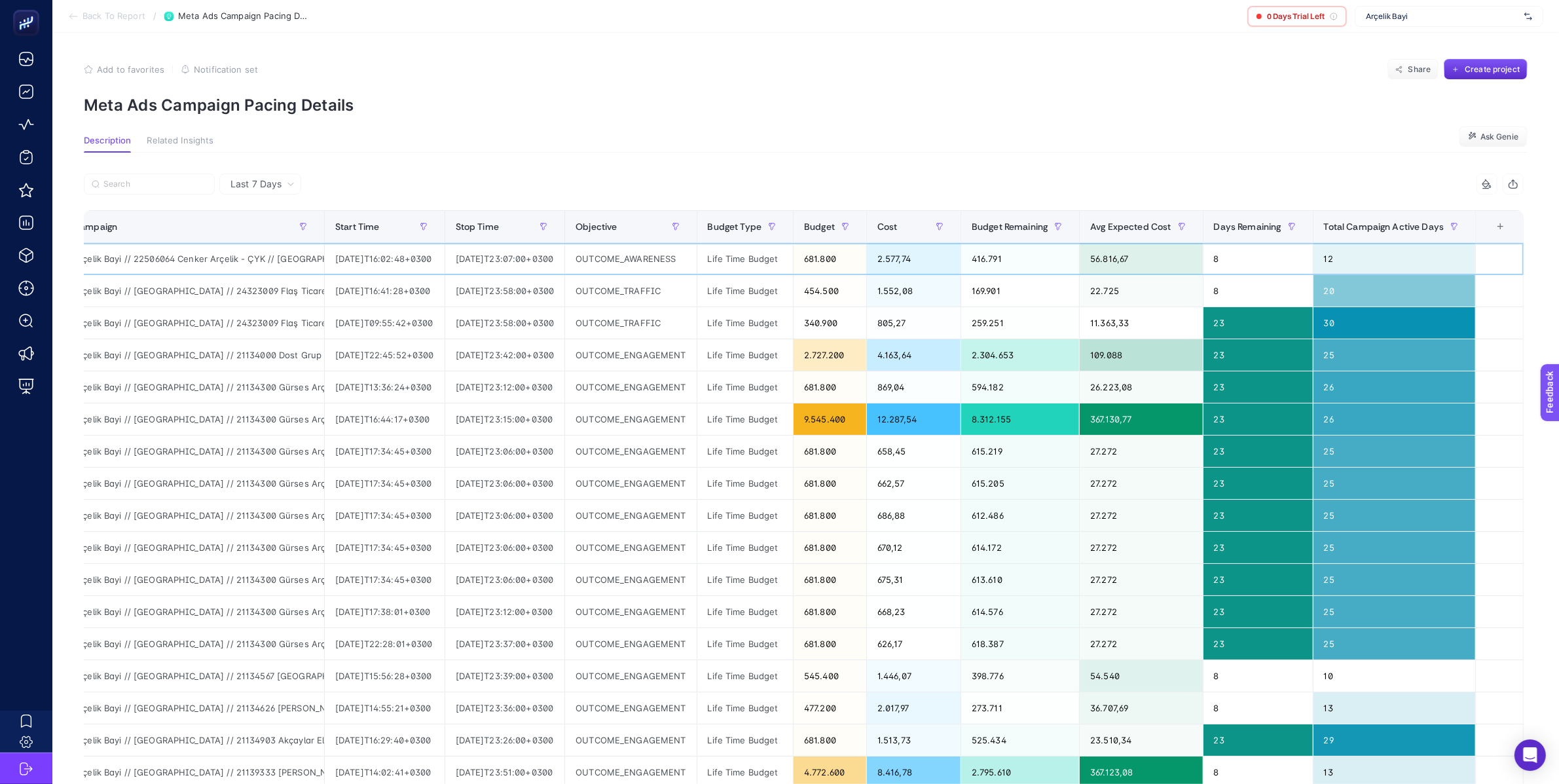
click at [547, 263] on div "[DATE]T23:07:00+0300" at bounding box center [505, 258] width 120 height 32
click at [543, 260] on div "[DATE]T23:07:00+0300" at bounding box center [505, 258] width 120 height 32
drag, startPoint x: 441, startPoint y: 253, endPoint x: 553, endPoint y: 270, distance: 113.3
click at [553, 270] on div "[DATE]T23:07:00+0300" at bounding box center [505, 258] width 120 height 32
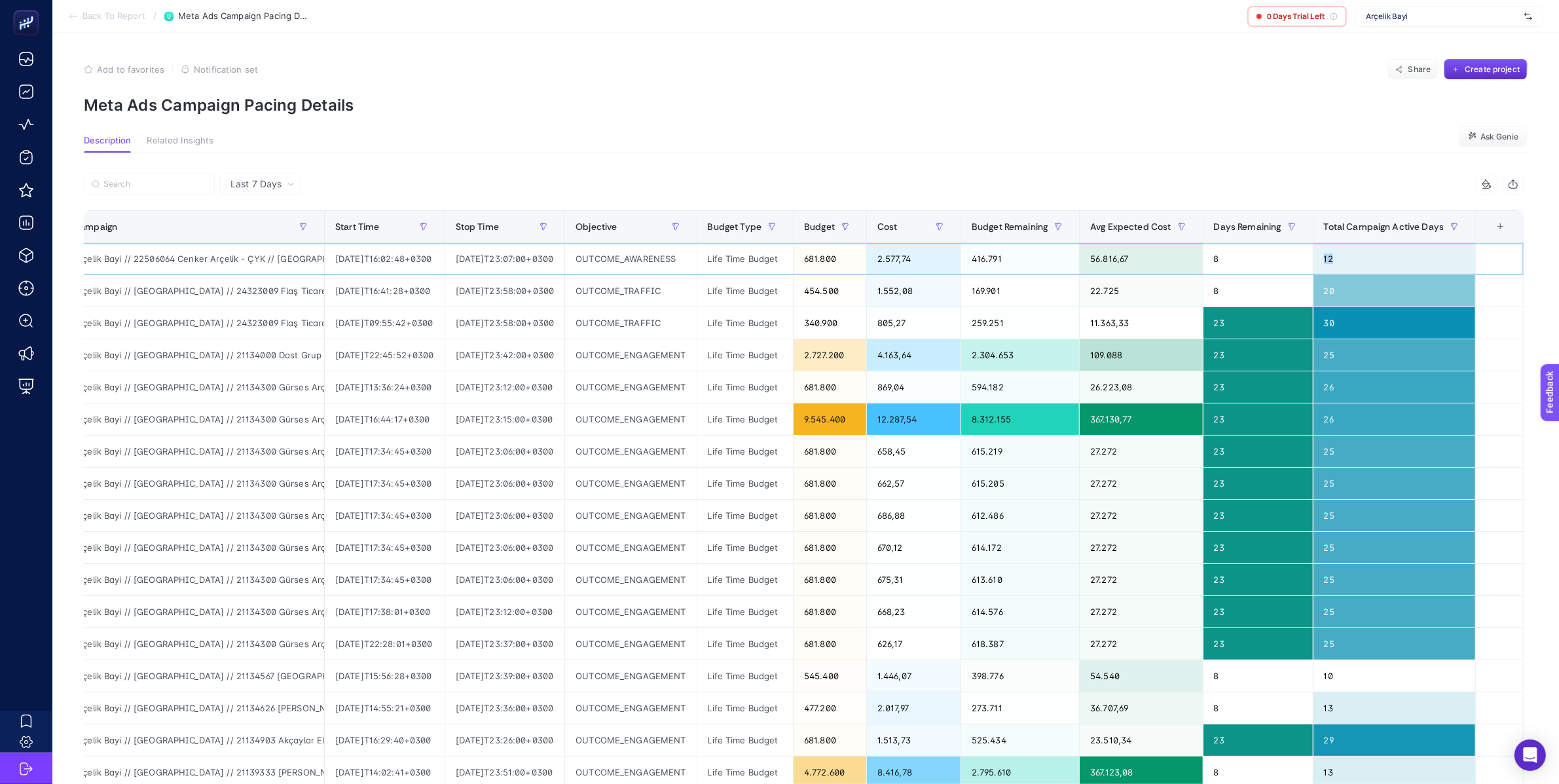
drag, startPoint x: 1347, startPoint y: 255, endPoint x: 1316, endPoint y: 257, distance: 31.1
click at [1316, 257] on tr "Arçelik Bayi // 22506064 Cenker Arçelik - ÇYK // [GEOGRAPHIC_DATA] Bölgesi - [G…" at bounding box center [793, 258] width 1461 height 32
drag, startPoint x: 1245, startPoint y: 259, endPoint x: 1222, endPoint y: 259, distance: 23.0
click at [1222, 259] on div "8" at bounding box center [1258, 258] width 109 height 32
drag, startPoint x: 902, startPoint y: 258, endPoint x: 861, endPoint y: 259, distance: 41.0
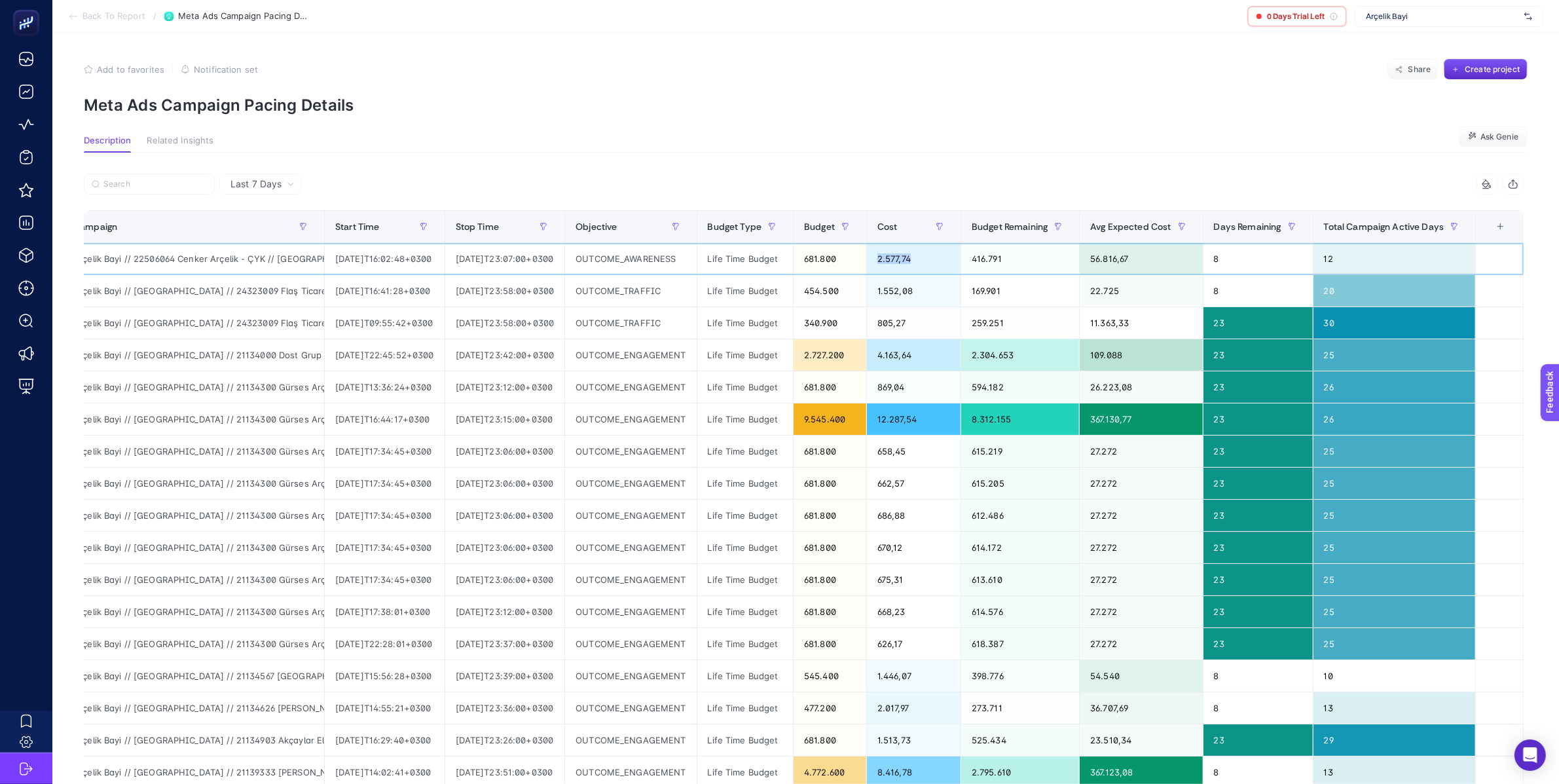
click at [861, 259] on tr "Arçelik Bayi // 22506064 Cenker Arçelik - ÇYK // [GEOGRAPHIC_DATA] Bölgesi - [G…" at bounding box center [793, 258] width 1461 height 32
click at [918, 258] on div "2.577,74" at bounding box center [913, 258] width 94 height 32
click at [911, 258] on div "2.577,74" at bounding box center [913, 258] width 94 height 32
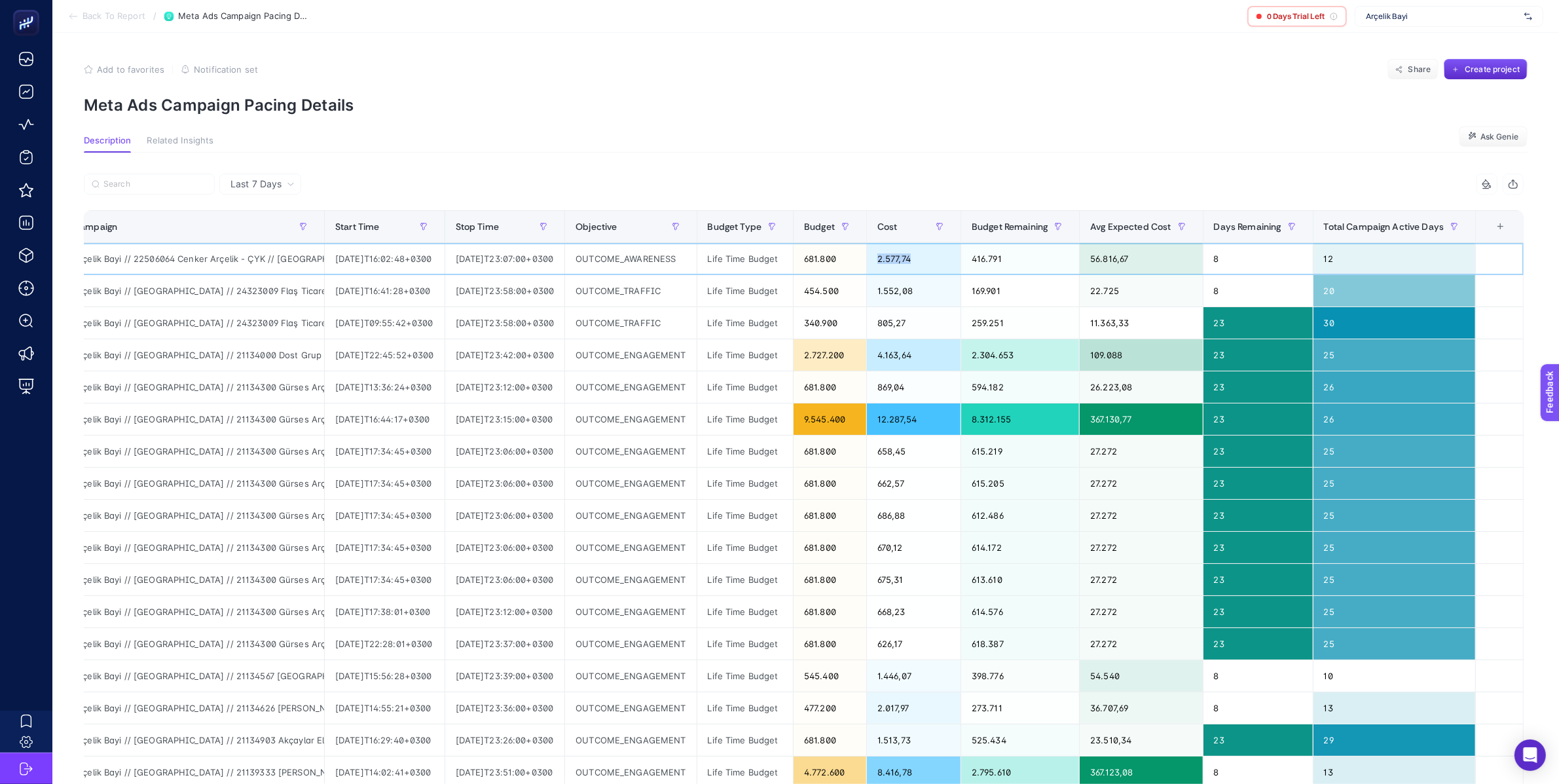
click at [911, 258] on div "2.577,74" at bounding box center [913, 258] width 94 height 32
click at [886, 292] on div "1.552,08" at bounding box center [913, 291] width 94 height 32
drag, startPoint x: 1241, startPoint y: 292, endPoint x: 1226, endPoint y: 291, distance: 15.0
click at [1225, 291] on div "8" at bounding box center [1258, 291] width 109 height 32
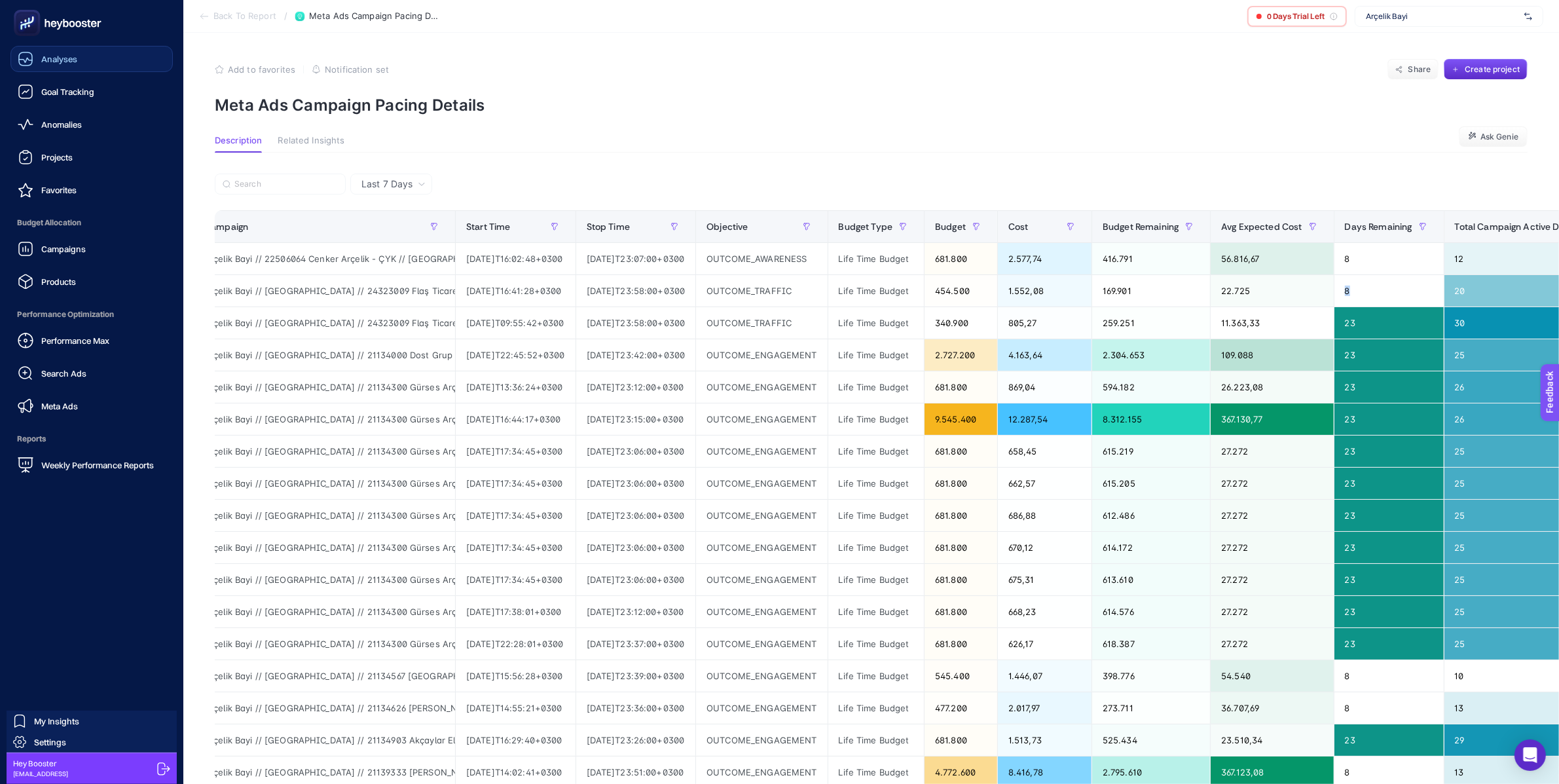
click at [29, 59] on icon at bounding box center [25, 59] width 16 height 16
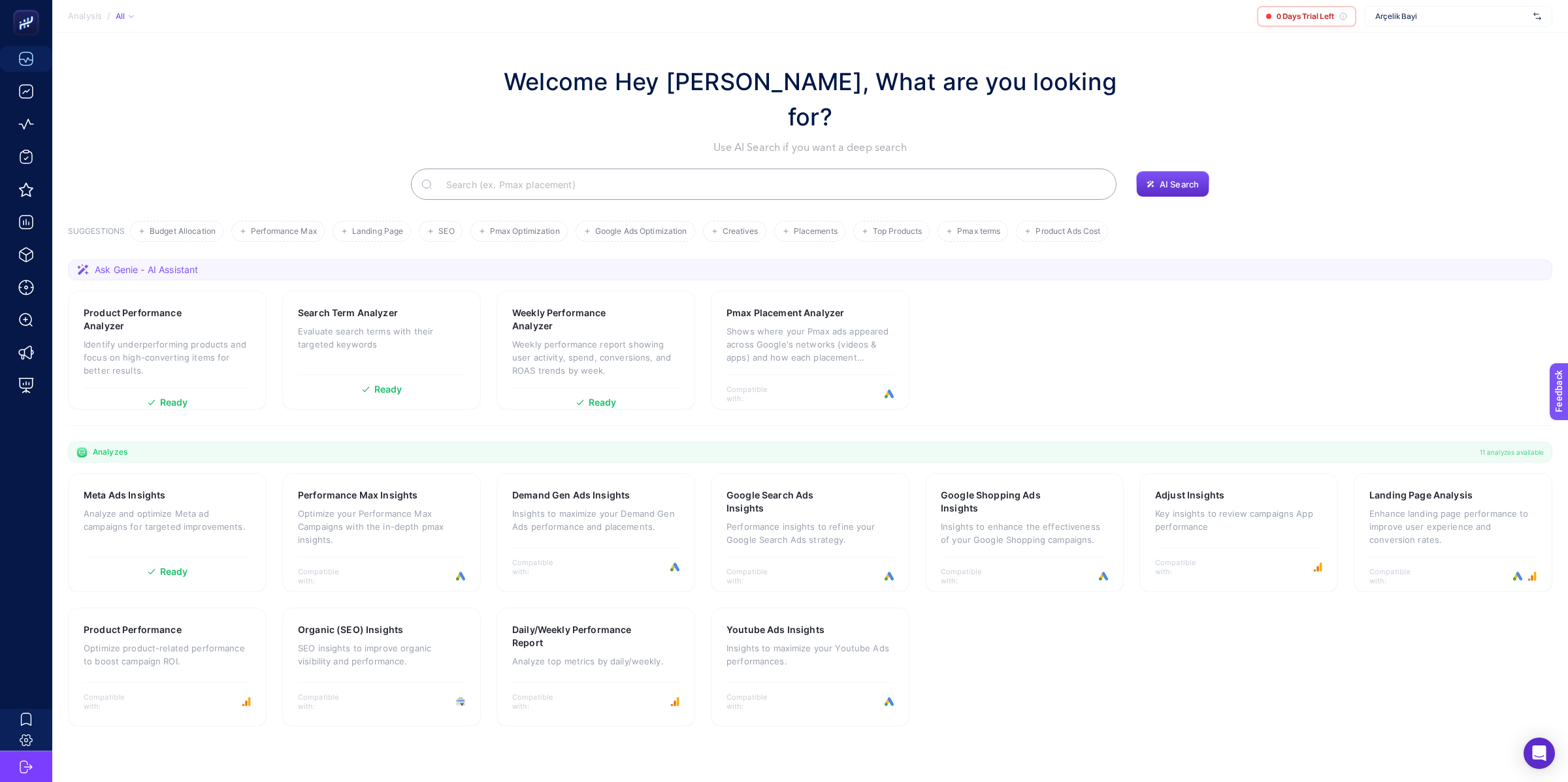
click at [501, 166] on input "Search" at bounding box center [771, 184] width 670 height 37
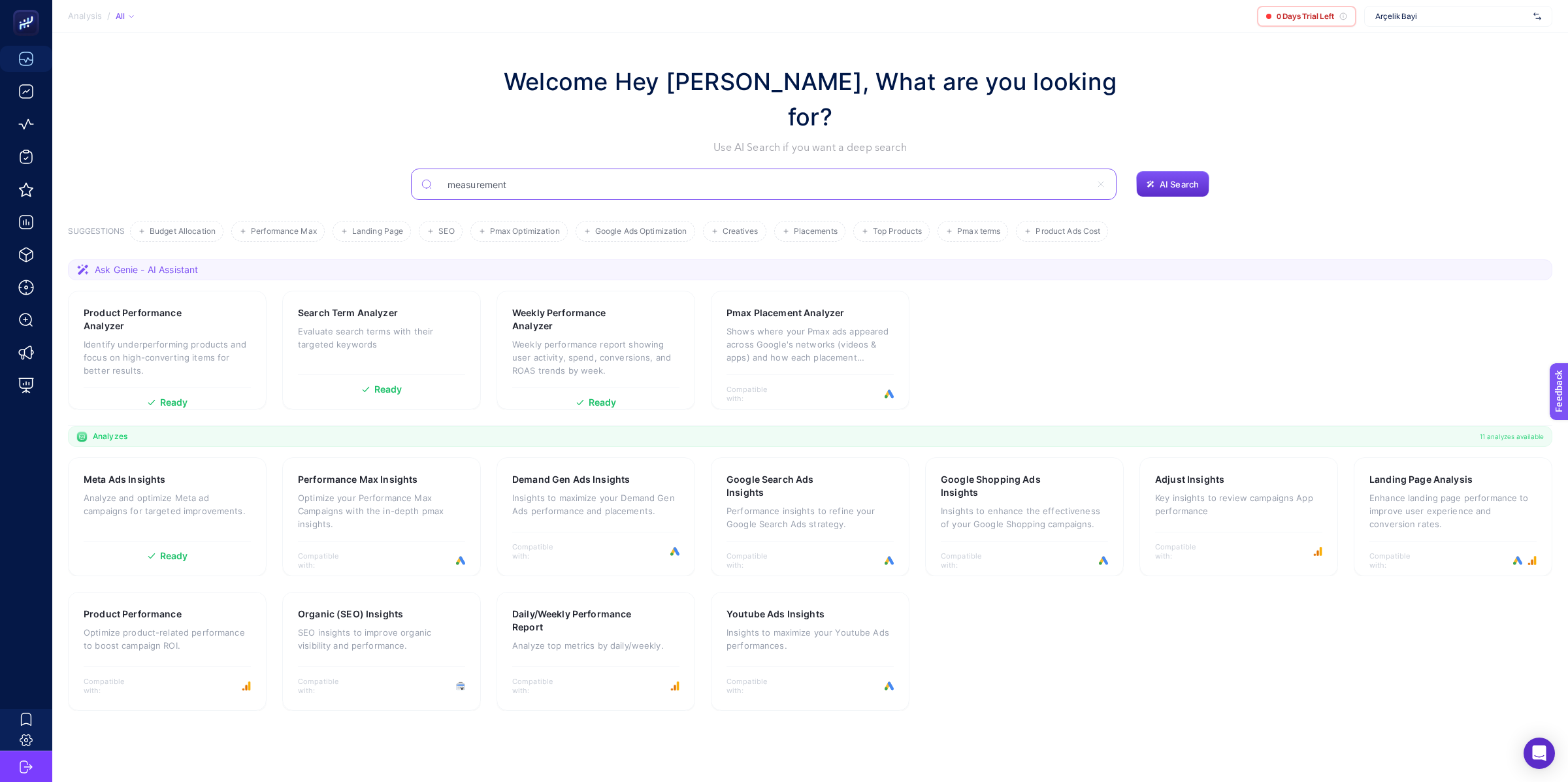
type input "measurement"
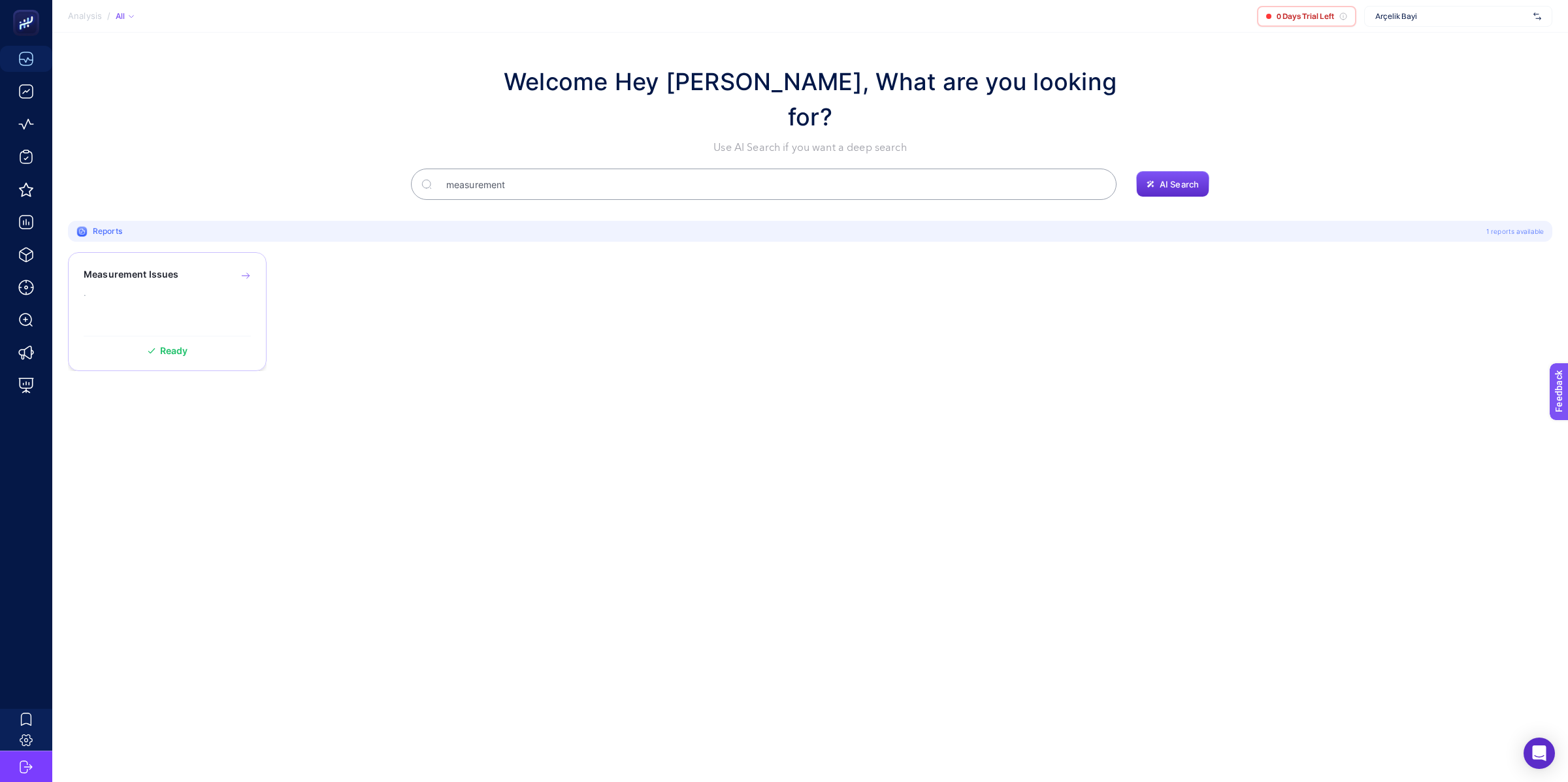
click at [201, 267] on div "Measurement Issues ." at bounding box center [168, 295] width 168 height 55
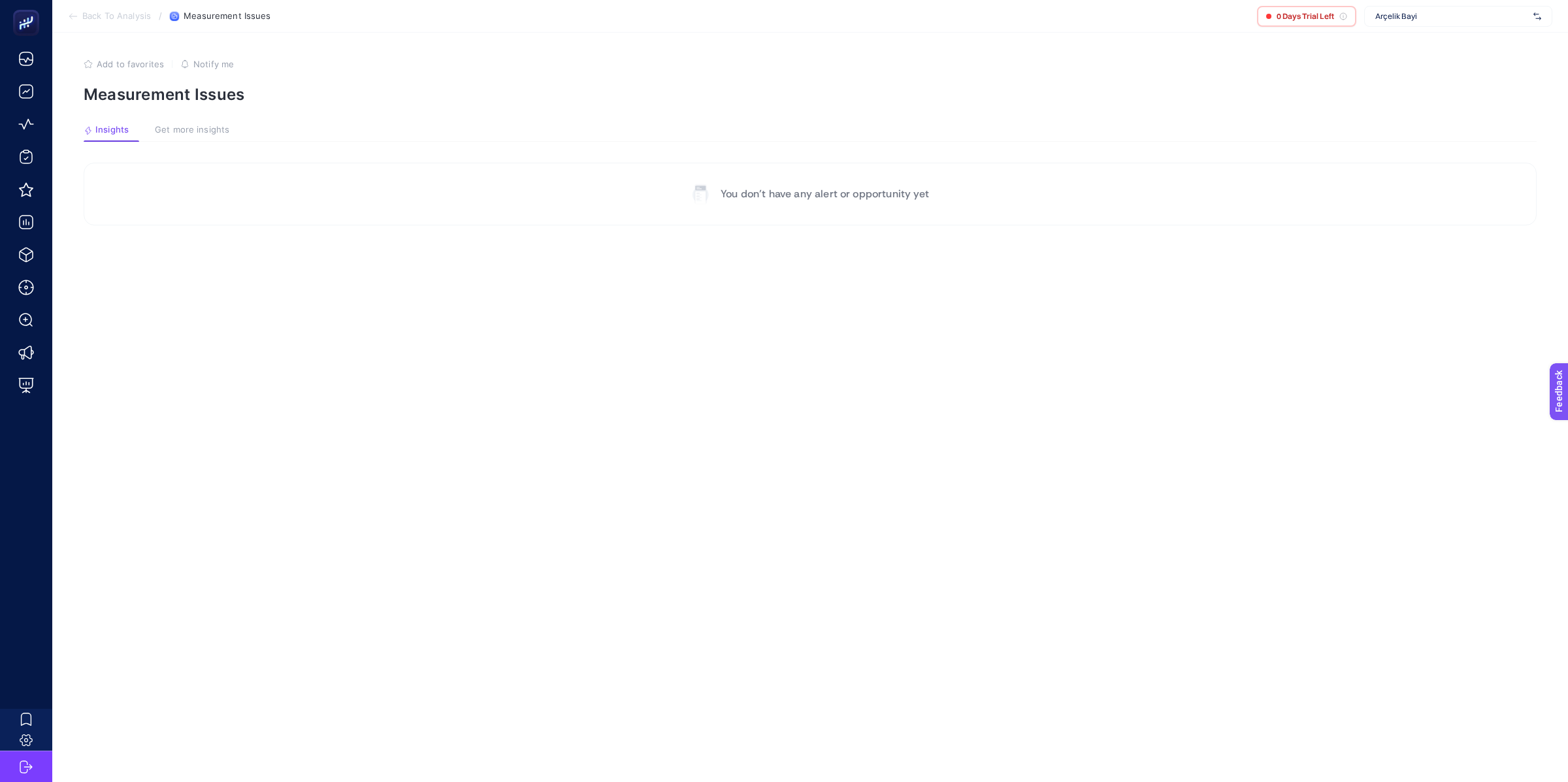
click at [1420, 20] on span "Arçelik Bayi" at bounding box center [1451, 16] width 153 height 11
type input "suwen"
click at [1407, 56] on div "[DOMAIN_NAME]" at bounding box center [1457, 64] width 187 height 21
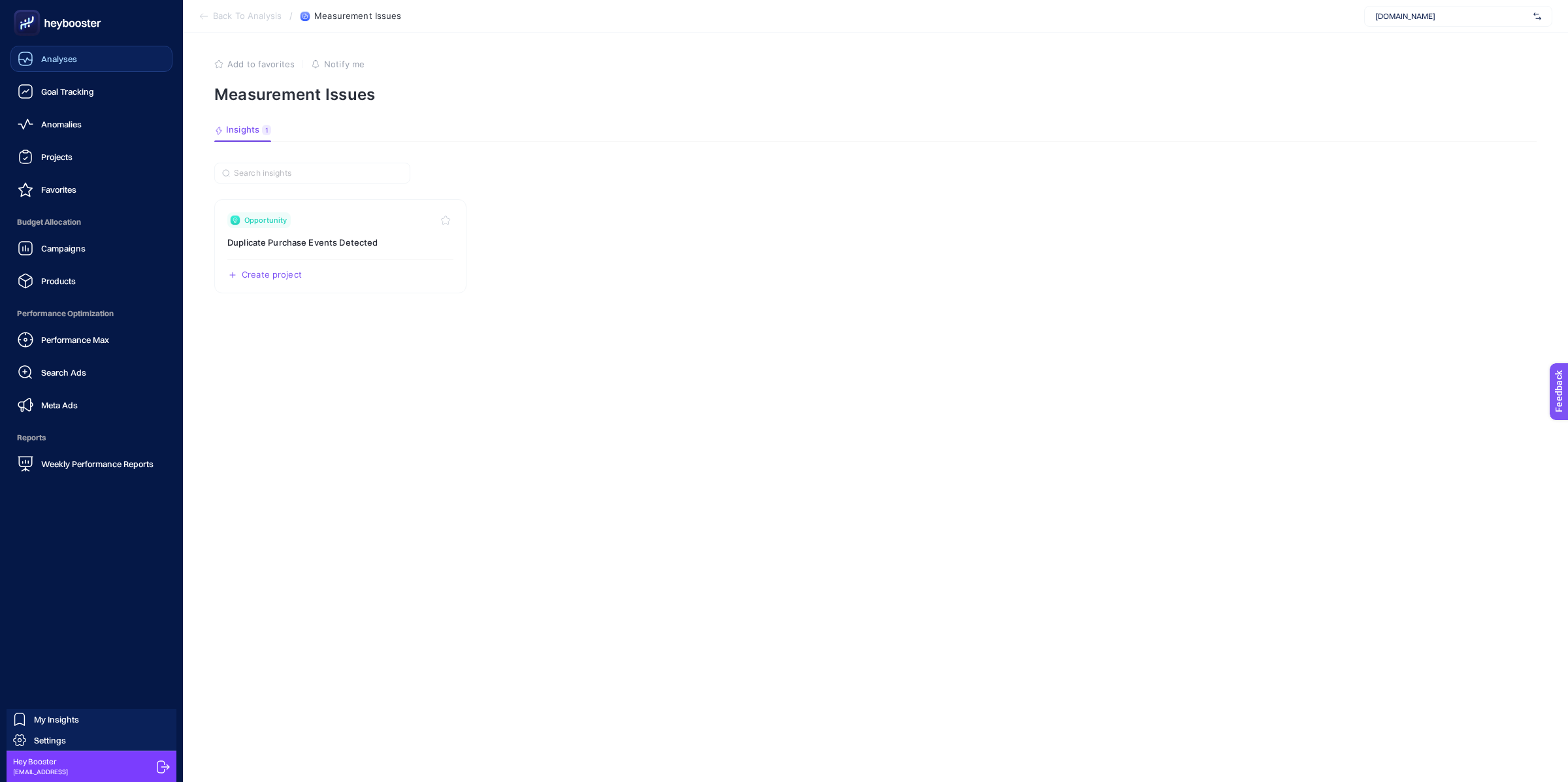
click at [36, 61] on div "Analyses" at bounding box center [47, 58] width 59 height 15
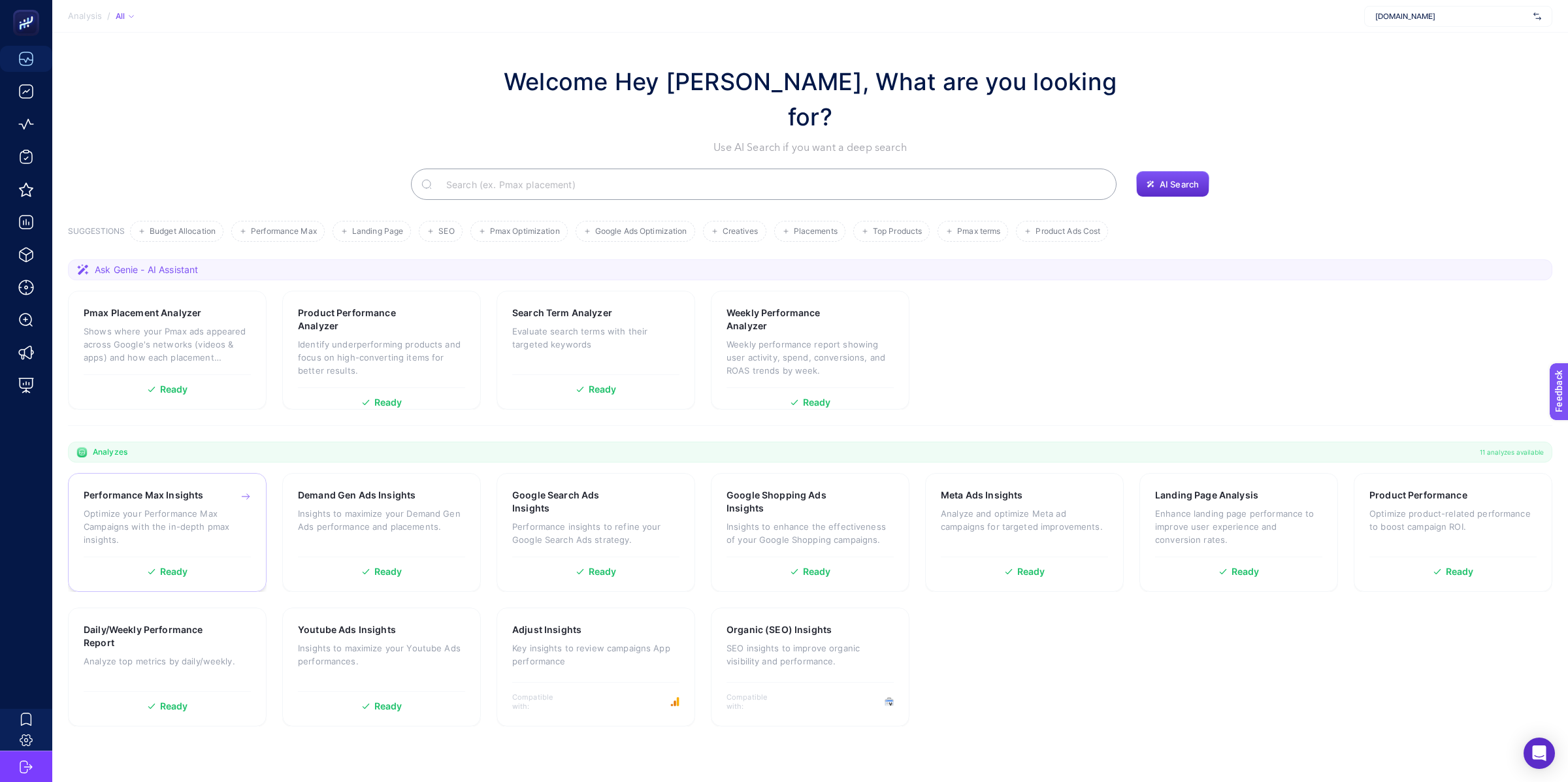
click at [163, 488] on h3 "Performance Max Insights" at bounding box center [144, 495] width 120 height 13
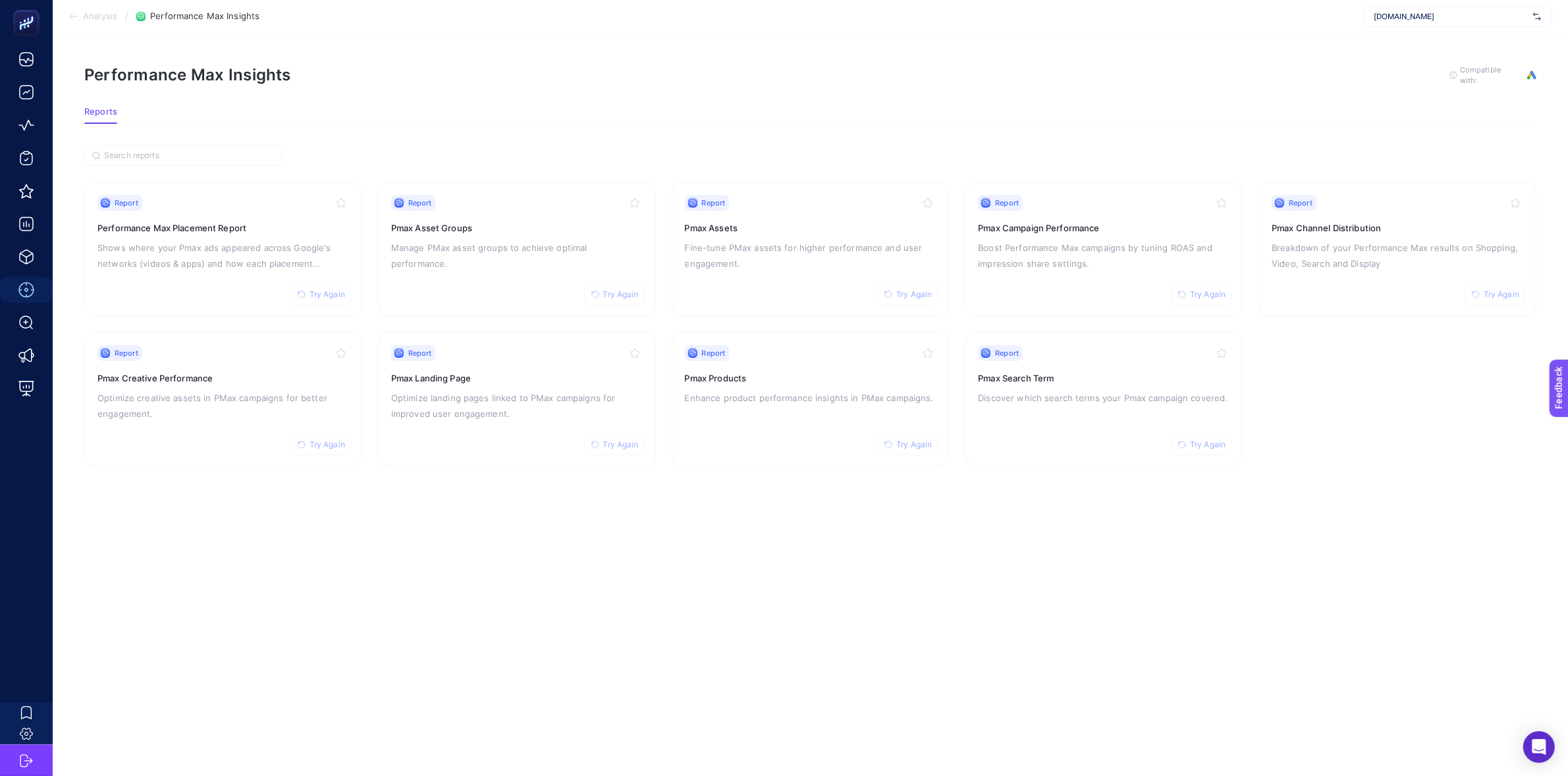
click at [1418, 16] on span "[DOMAIN_NAME]" at bounding box center [1450, 16] width 154 height 11
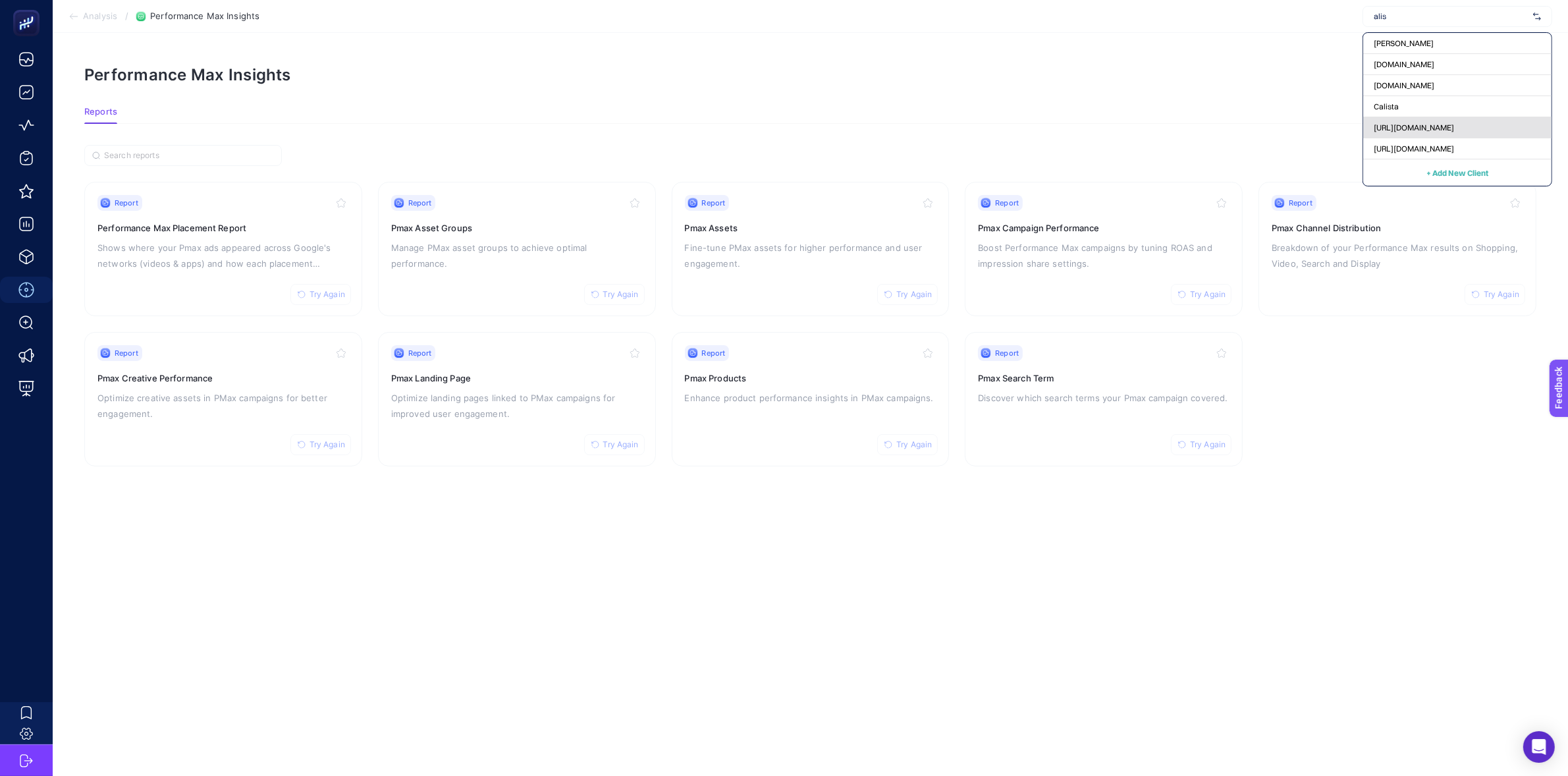
type input "alis"
click at [1506, 125] on div "[URL][DOMAIN_NAME]" at bounding box center [1457, 128] width 188 height 21
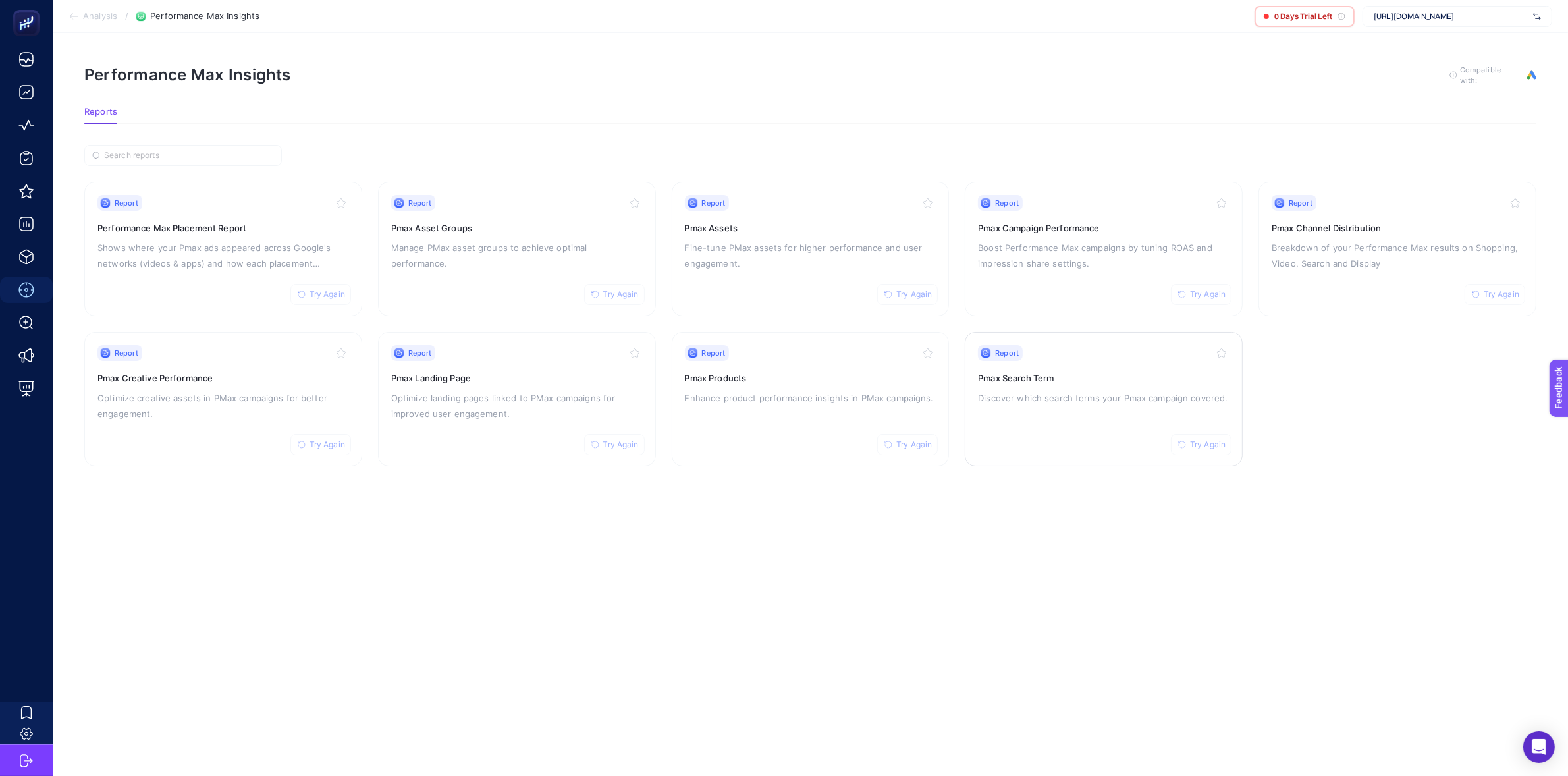
click at [1021, 433] on div "Report Try Again Pmax Search Term Discover which search terms your Pmax campaig…" at bounding box center [1104, 399] width 251 height 108
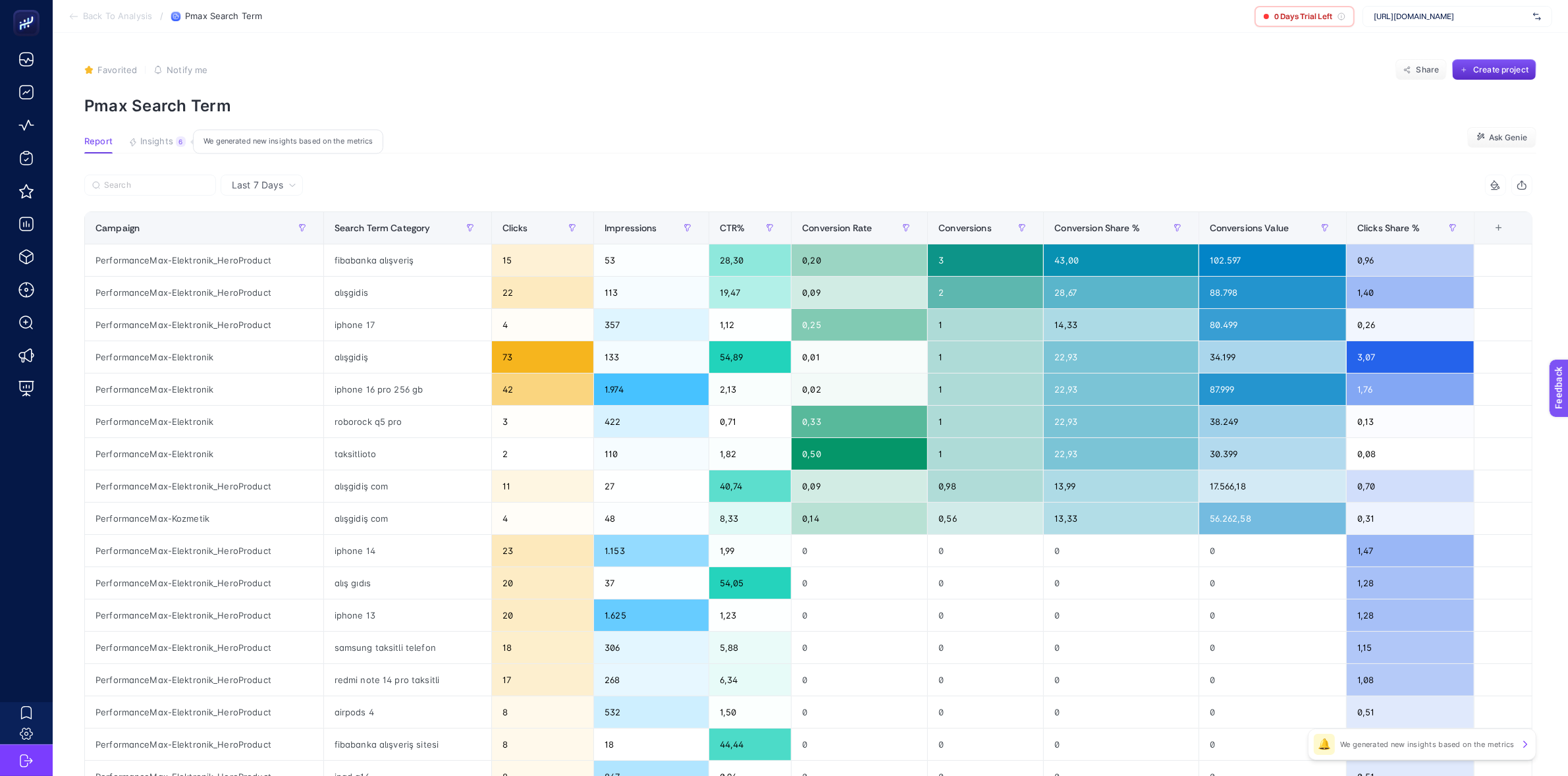
click at [149, 141] on span "Insights" at bounding box center [157, 141] width 33 height 11
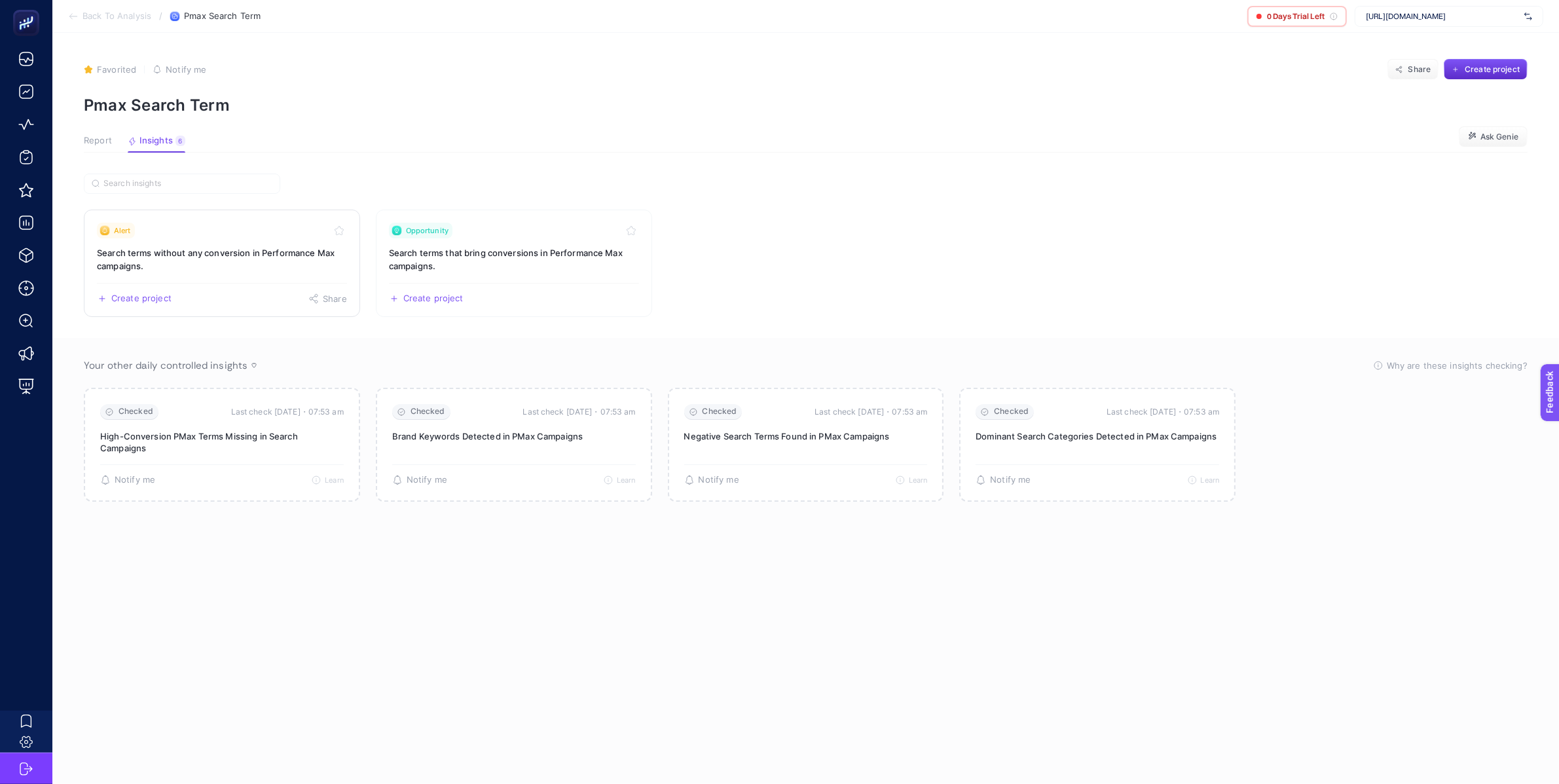
click at [204, 269] on h3 "Search terms without any conversion in Performance Max campaigns." at bounding box center [222, 259] width 250 height 26
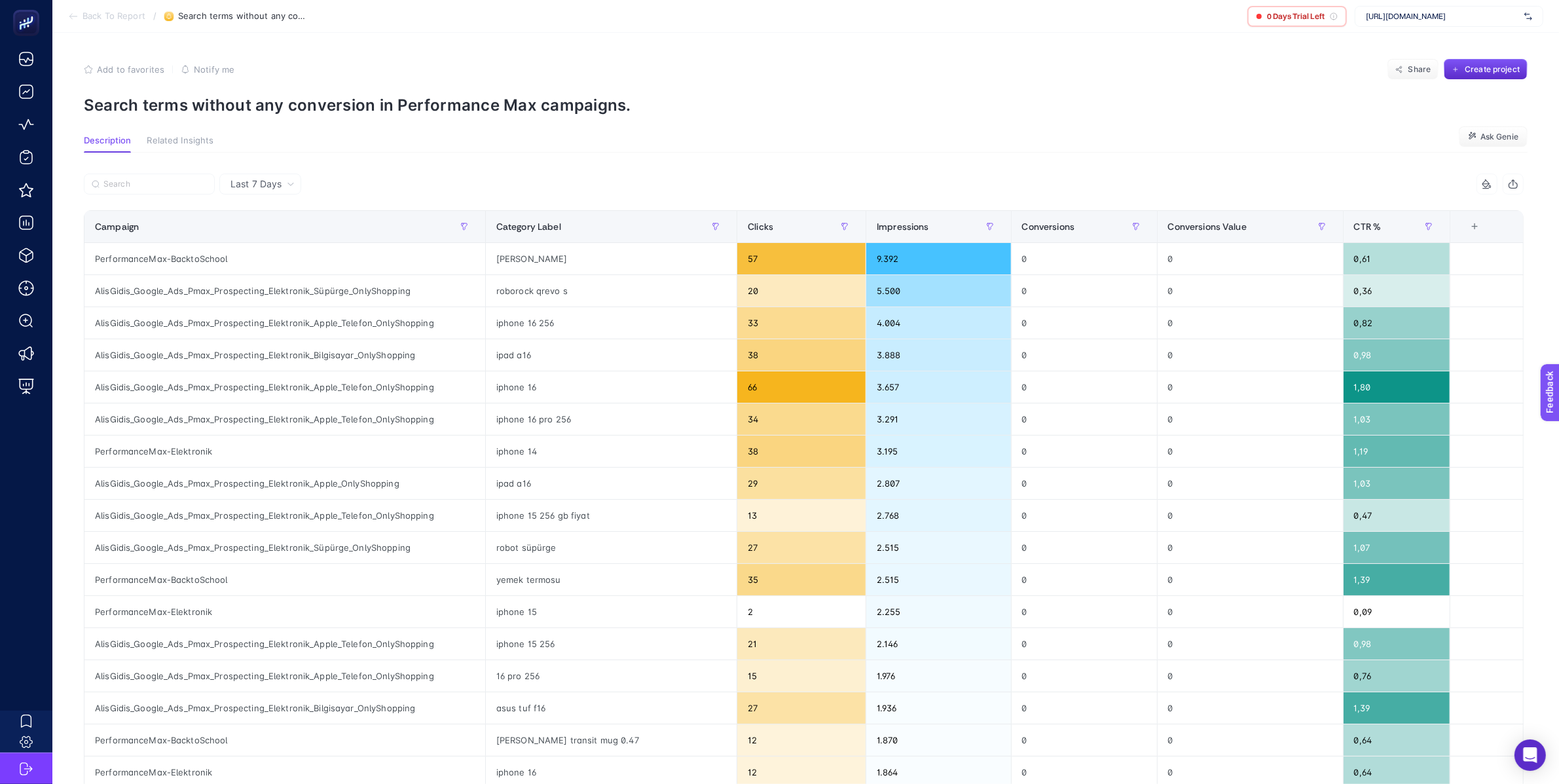
click at [136, 17] on span "Back To Report" at bounding box center [114, 16] width 63 height 11
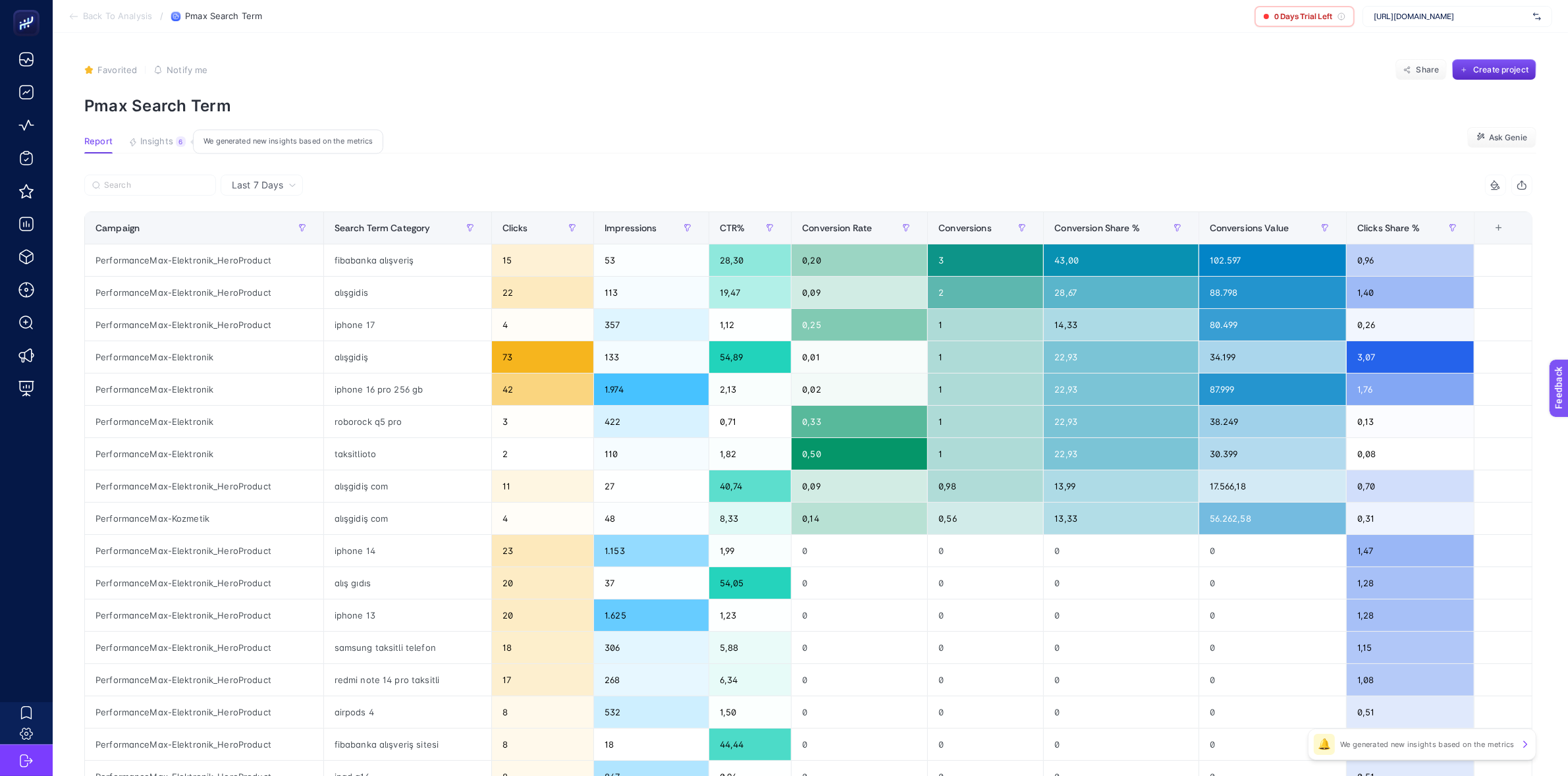
click at [170, 150] on button "Insights 6 We generated new insights based on the metrics" at bounding box center [157, 145] width 57 height 17
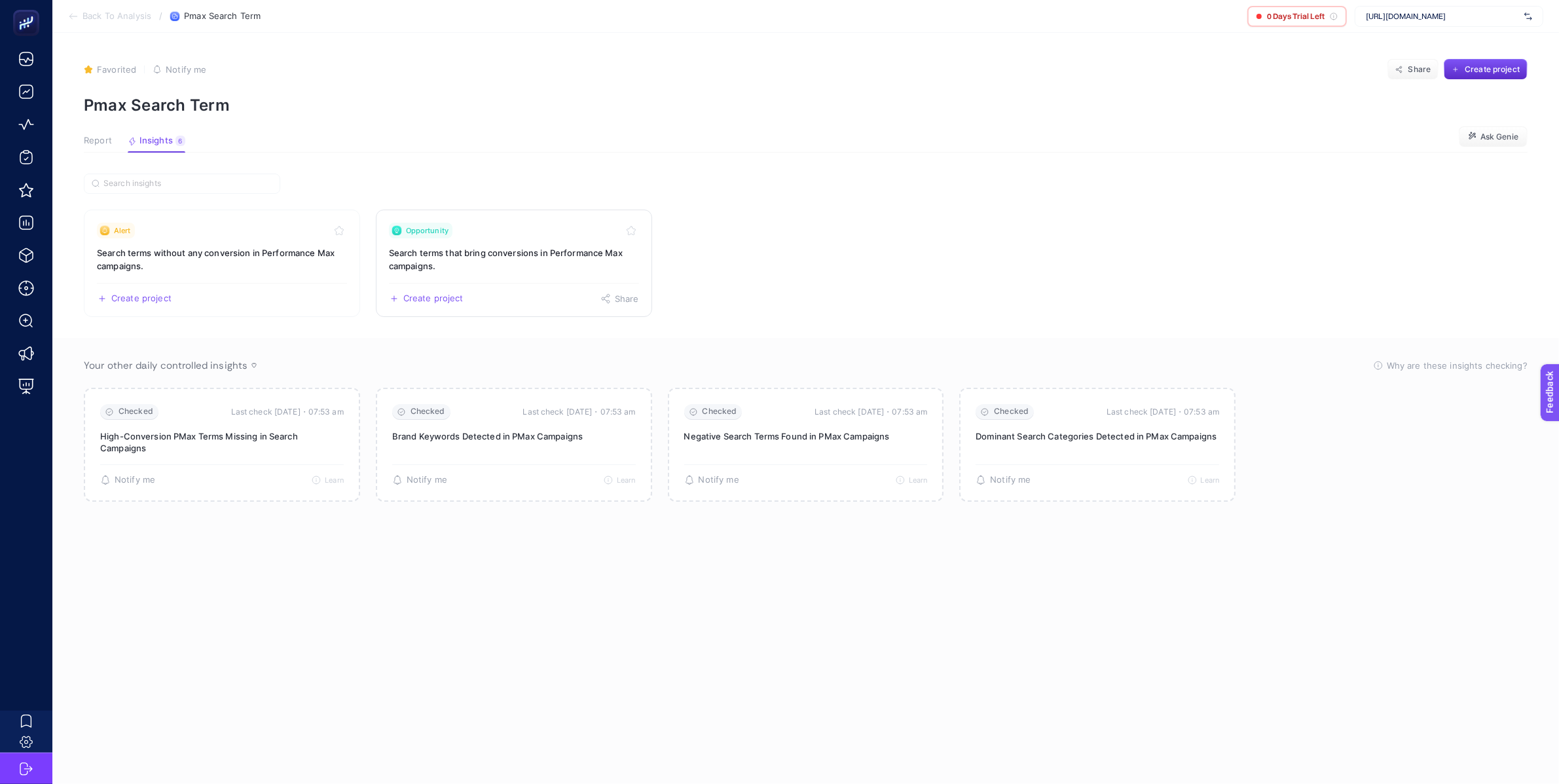
click at [548, 265] on h3 "Search terms that bring conversions in Performance Max campaigns." at bounding box center [514, 259] width 250 height 26
